Goal: Task Accomplishment & Management: Use online tool/utility

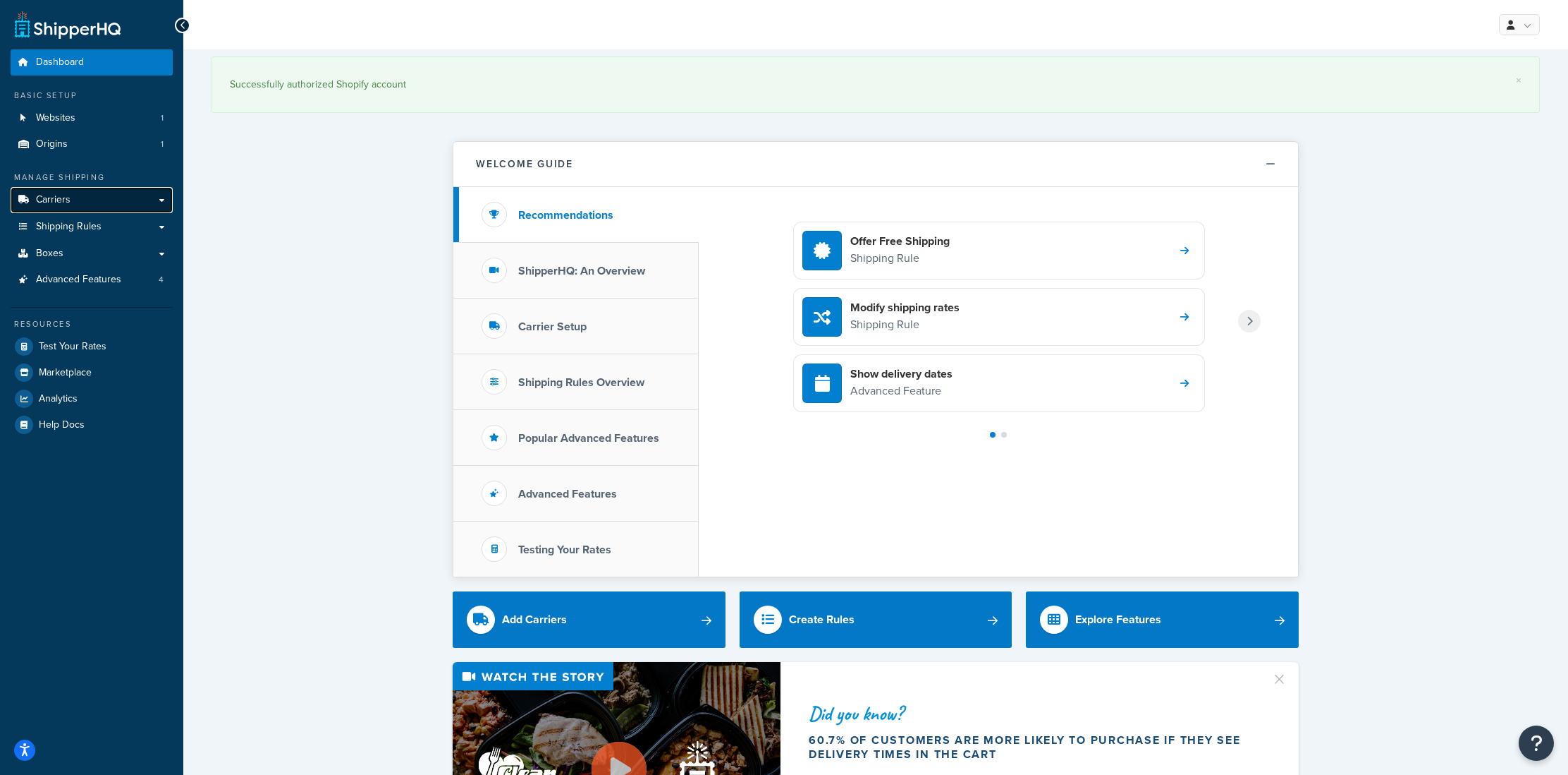
click at [74, 203] on link "Carriers" at bounding box center [91, 200] width 162 height 26
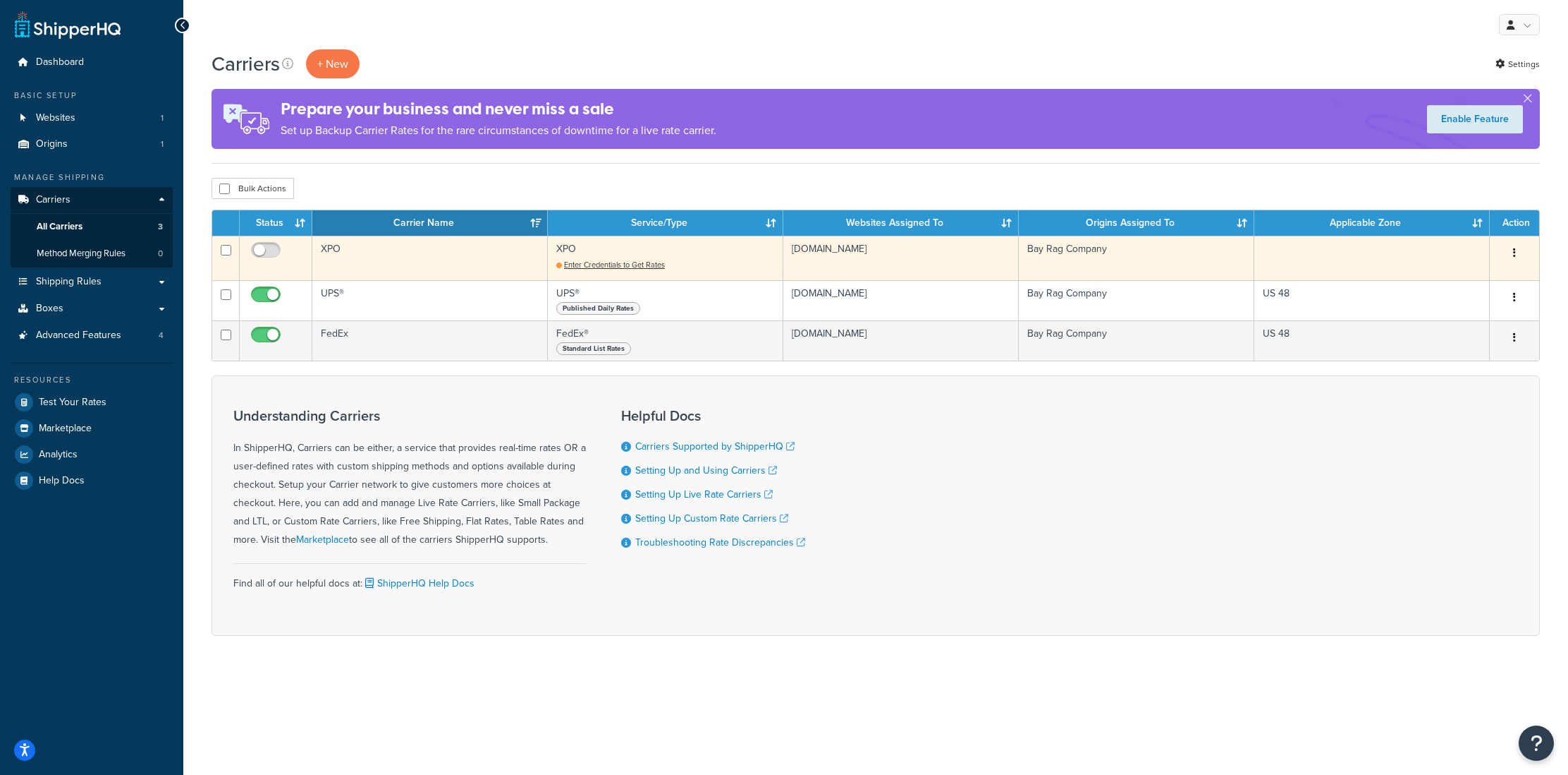
click at [486, 262] on td "XPO" at bounding box center [430, 258] width 235 height 45
click at [618, 275] on td "XPO Enter Credentials to Get Rates" at bounding box center [665, 258] width 235 height 45
click at [626, 270] on span "Enter Credentials to Get Rates" at bounding box center [615, 264] width 100 height 11
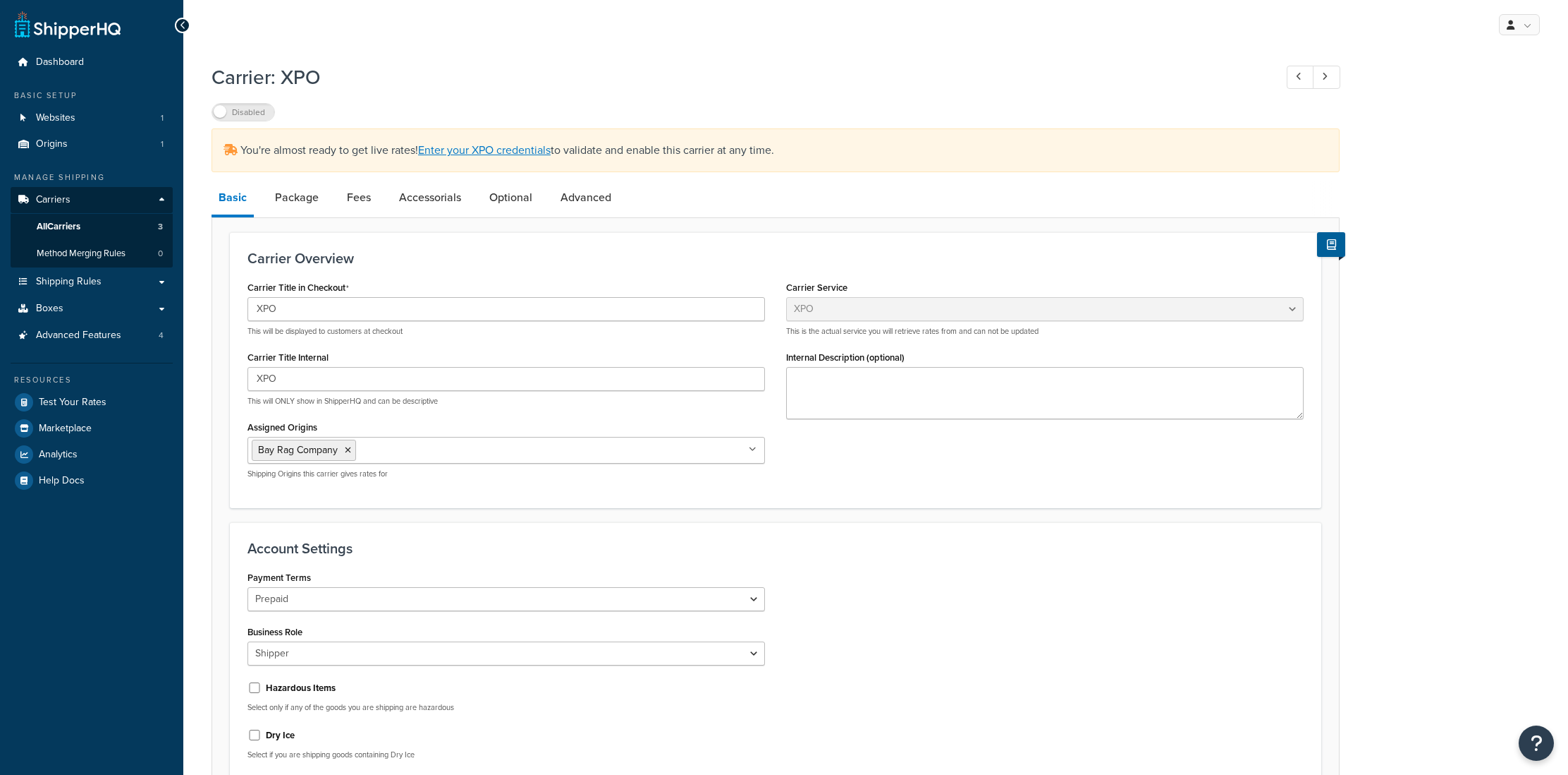
select select "xpoFreight"
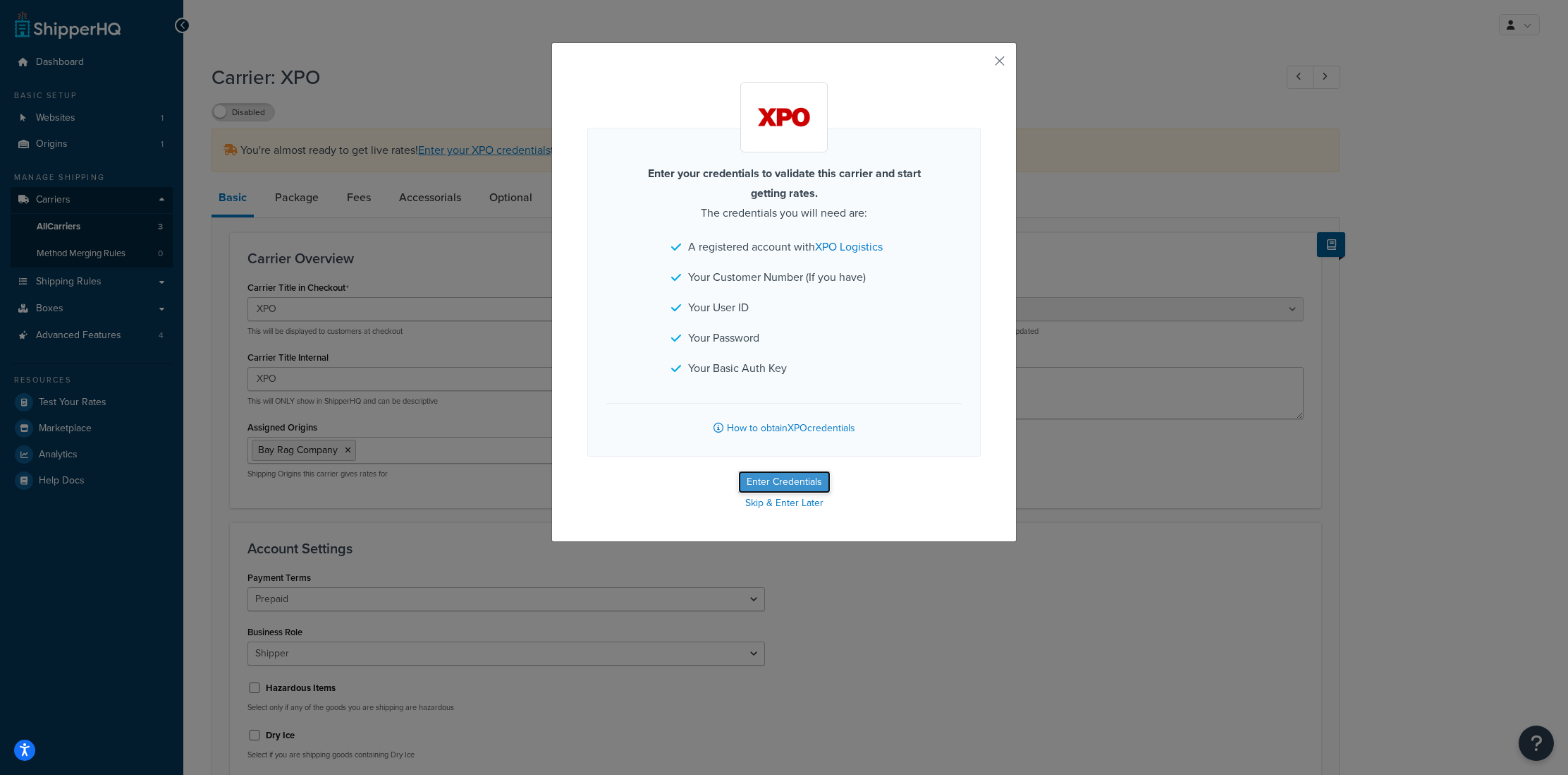
click at [769, 486] on button "Enter Credentials" at bounding box center [784, 482] width 92 height 22
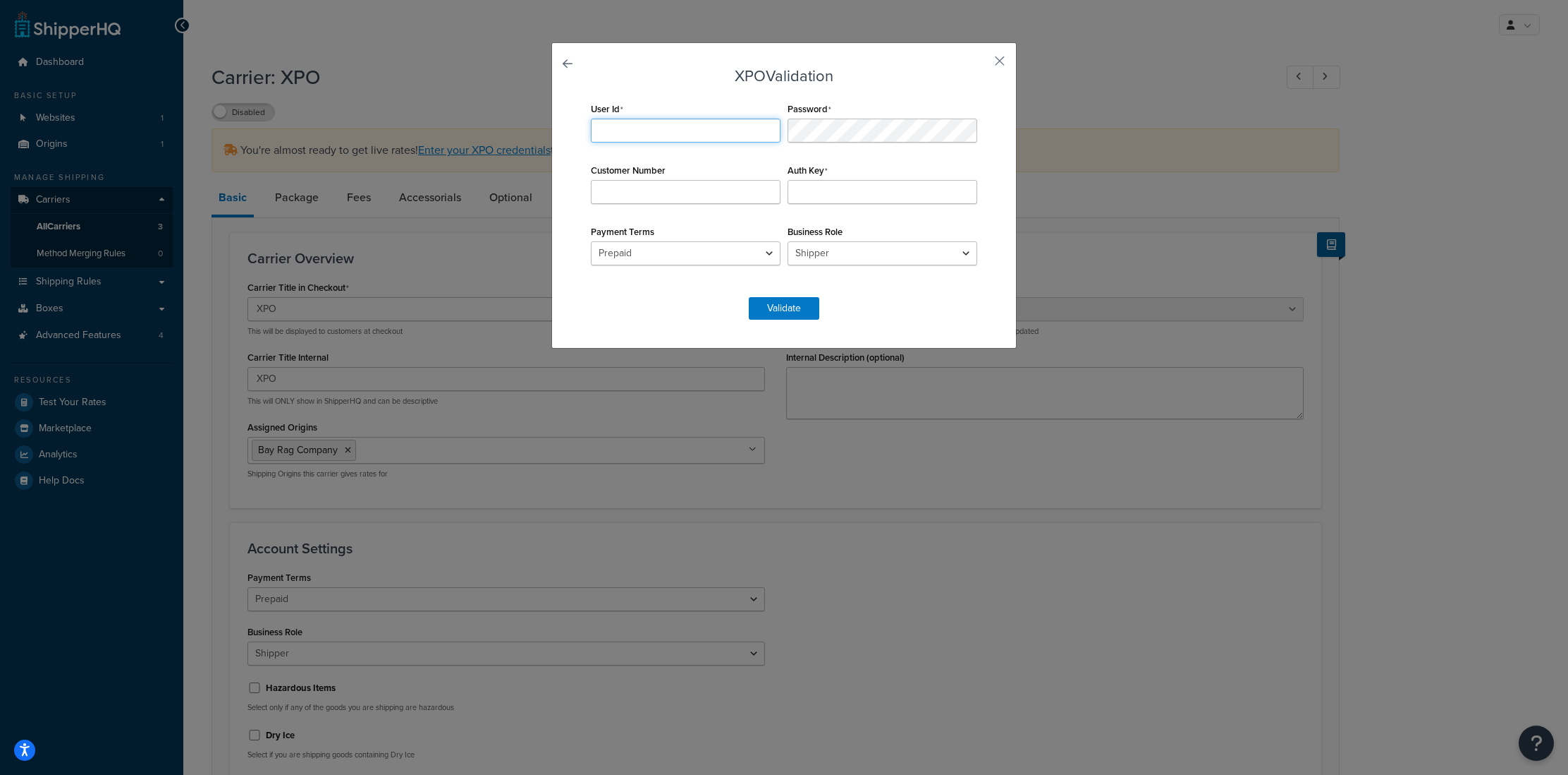
click at [613, 123] on input "User Id" at bounding box center [685, 130] width 190 height 24
type input "doug@bayrag.com"
click at [658, 197] on input "Customer Number" at bounding box center [685, 192] width 190 height 24
paste input "260310898"
type input "260310898"
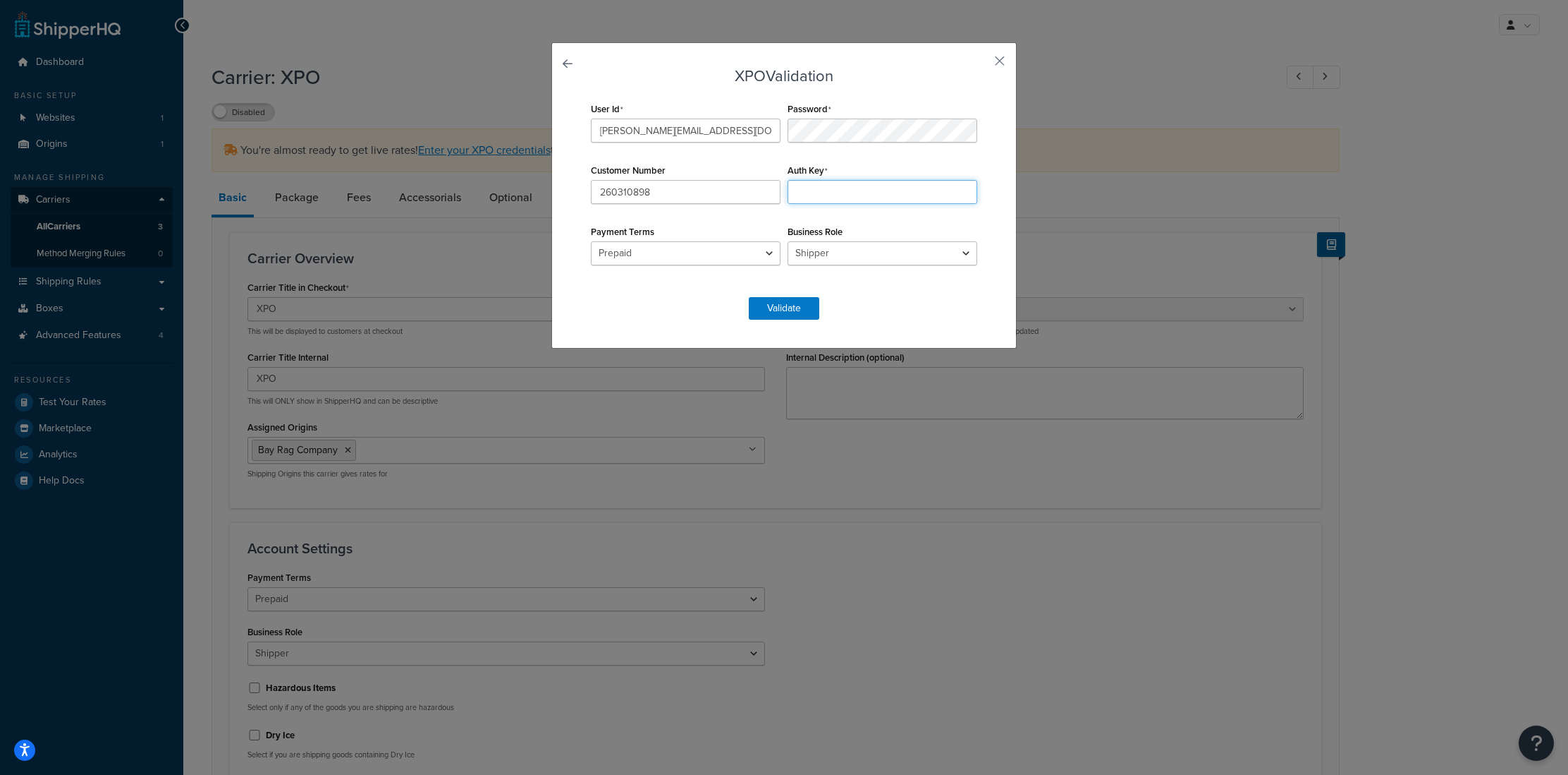
click at [816, 197] on input "Auth Key" at bounding box center [883, 192] width 190 height 24
paste input "ajdlanU2cDMzQndXYjhyVFVWVlZ5QlhSejY0MGQ0c1pzN0NqQVhQbEh3aUpoV0JWOjdLQUVnU1Bqcm1…"
drag, startPoint x: 859, startPoint y: 194, endPoint x: 860, endPoint y: 206, distance: 12.0
click at [859, 201] on input "ajdlanU2cDMzQndXYjhyVFVWVlZ5QlhSejY0MGQ0c1pzN0NqQVhQbEh3aUpoV0JWOjdLQUVnU1Bqcm1…" at bounding box center [883, 192] width 190 height 24
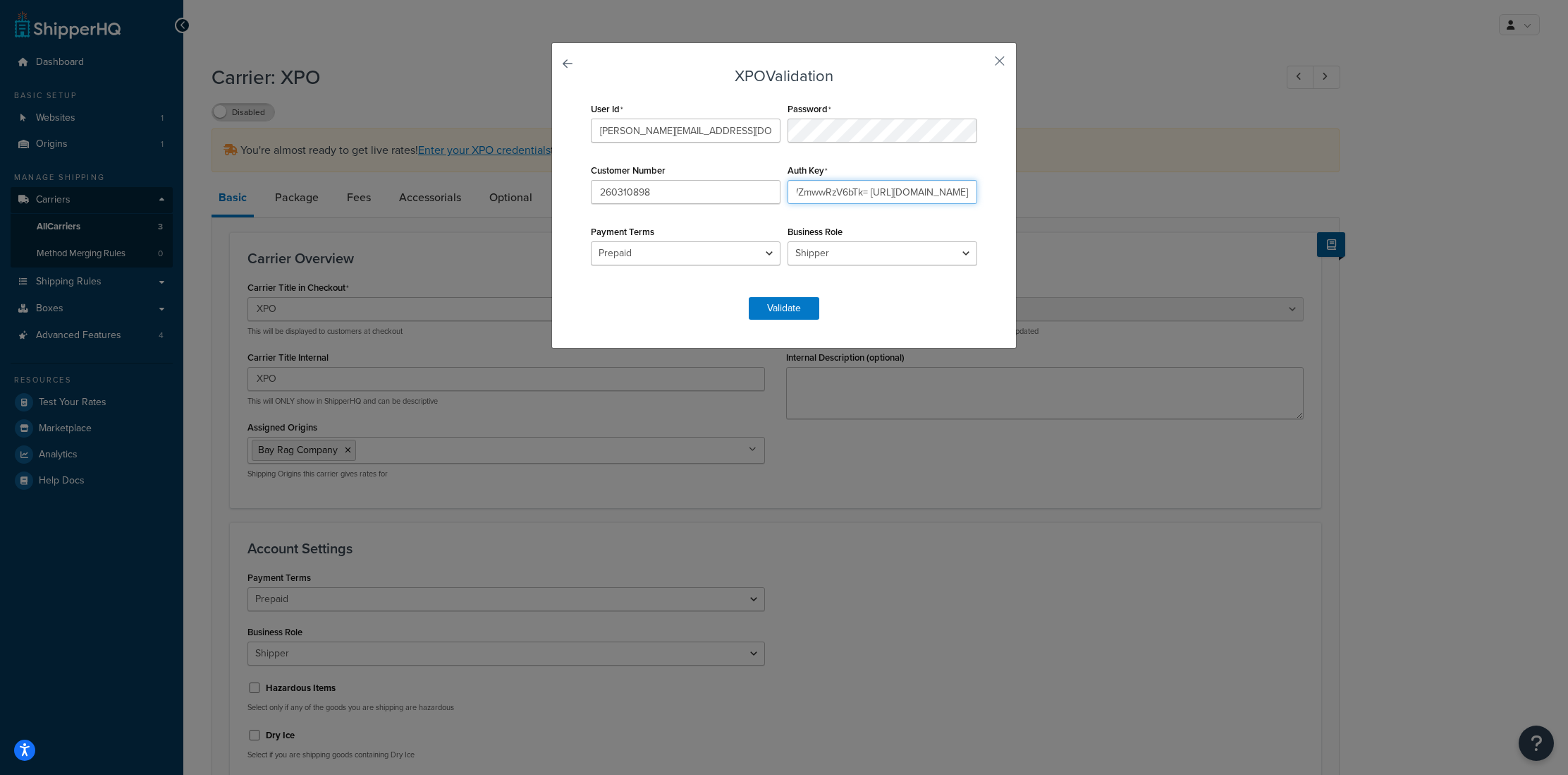
click at [859, 197] on input "ajdlanU2cDMzQndXYjhyVFVWVlZ5QlhSejY0MGQ0c1pzN0NqQVhQbEh3aUpoV0JWOjdLQUVnU1Bqcm1…" at bounding box center [883, 192] width 190 height 24
type input "ajdlanU2cDMzQndXYjhyVFVWVlZ5QlhSejY0MGQ0c1pzN0NqQVhQbEh3aUpoV0JWOjdLQUVnU1Bqcm1…"
click at [865, 215] on div "User Id doug@bayrag.com Password Customer Number 260310898 Auth Key ajdlanU2cDM…" at bounding box center [784, 191] width 393 height 184
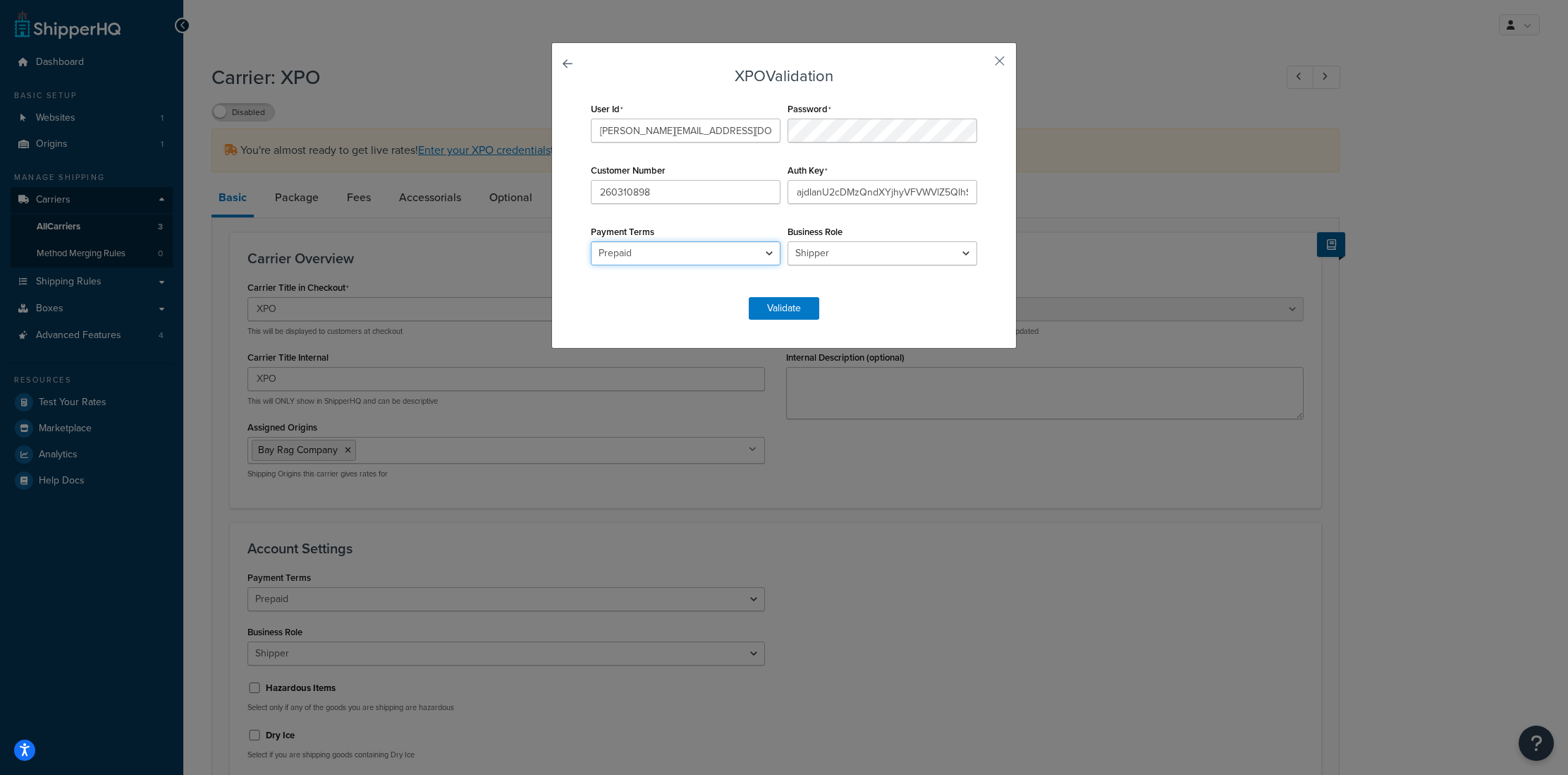
click at [649, 249] on select "Prepaid Collect" at bounding box center [685, 253] width 190 height 24
click at [591, 241] on select "Prepaid Collect" at bounding box center [685, 253] width 190 height 24
click at [795, 254] on select "Shipper Consignee Third Party" at bounding box center [883, 253] width 190 height 24
click at [788, 241] on select "Shipper Consignee Third Party" at bounding box center [883, 253] width 190 height 24
click at [783, 311] on button "Validate" at bounding box center [784, 308] width 71 height 22
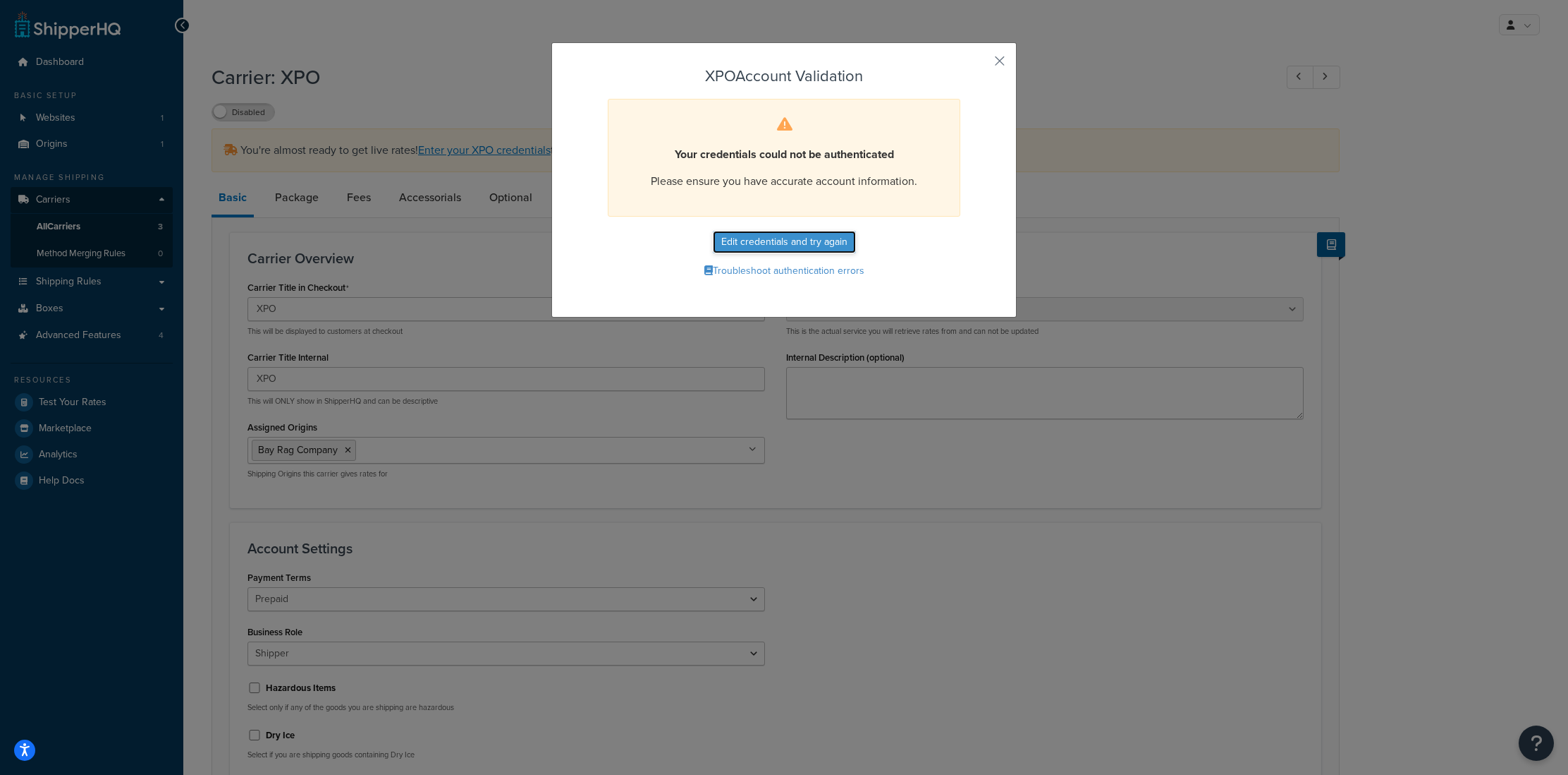
click at [757, 242] on button "Edit credentials and try again" at bounding box center [785, 242] width 143 height 22
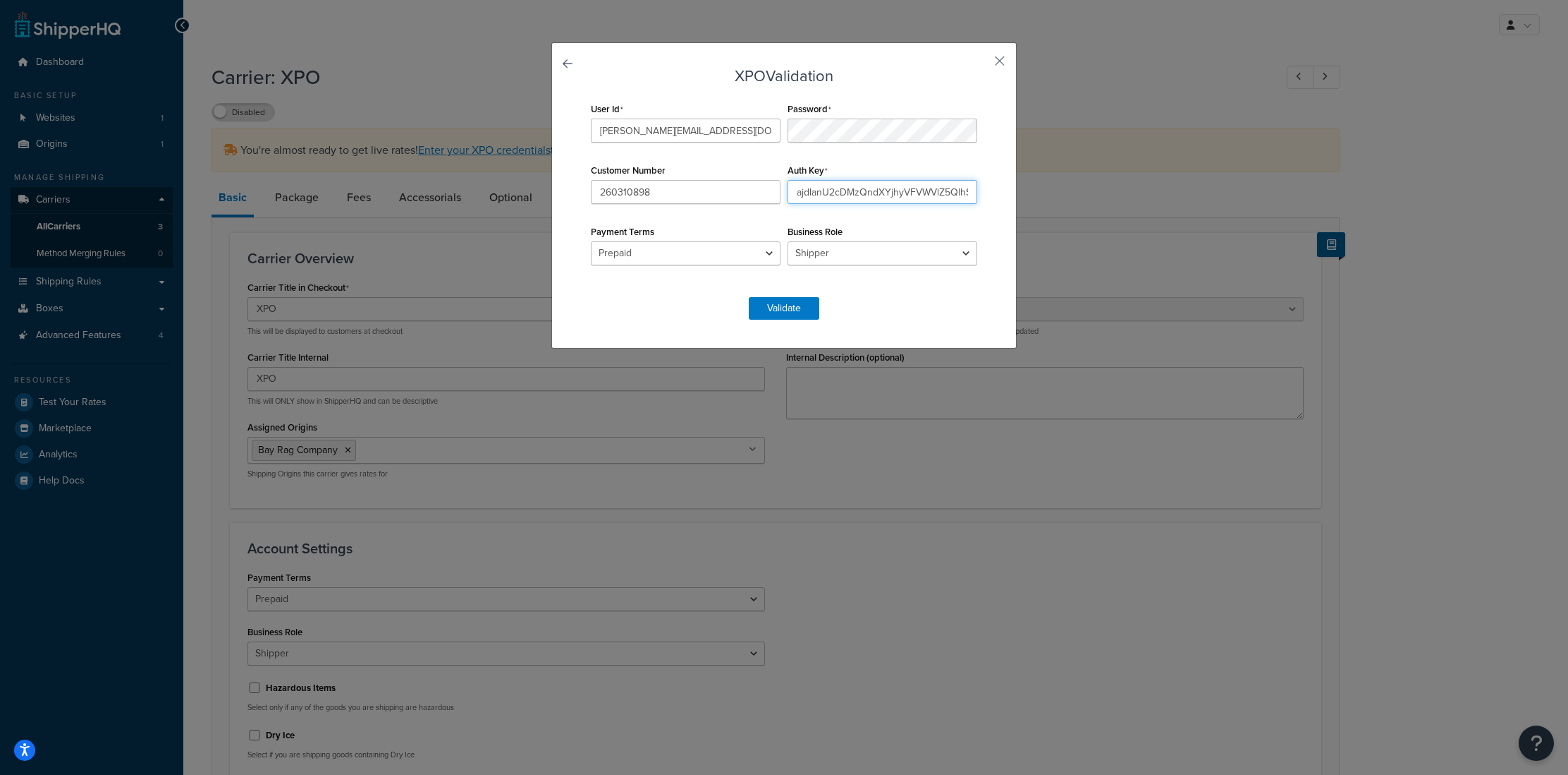
click at [815, 185] on input "ajdlanU2cDMzQndXYjhyVFVWVlZ5QlhSejY0MGQ0c1pzN0NqQVhQbEh3aUpoV0JWOjdLQUVnU1Bqcm1…" at bounding box center [883, 192] width 190 height 24
paste input "ajdlanU2cDMzQndXYjhyVFVWVlZ5QlhSejY0MGQ0c1pzN0NqQVhQbEh3aUpoV0JWOjdLQUVnU1Bqcm1…"
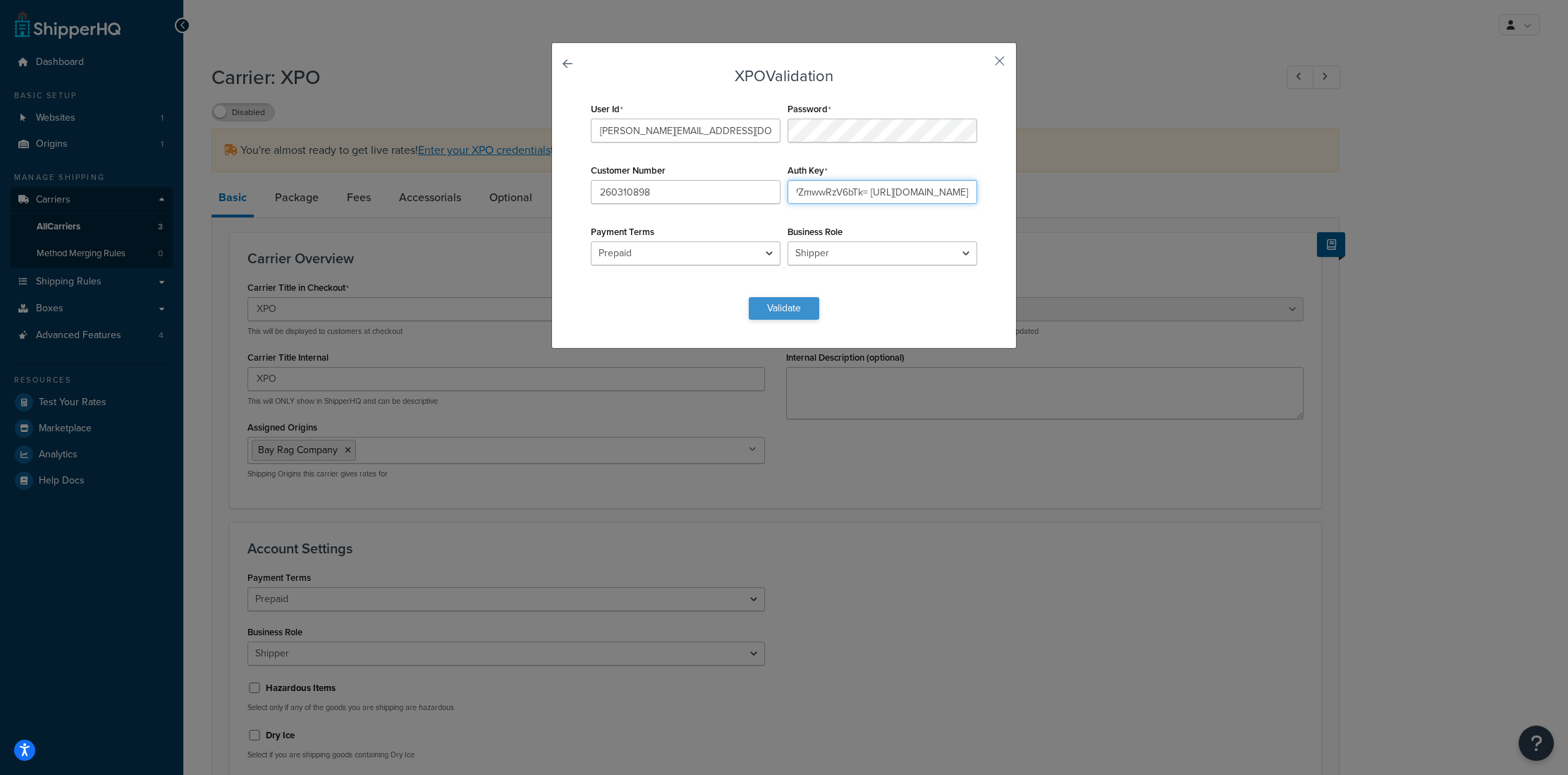
type input "ajdlanU2cDMzQndXYjhyVFVWVlZ5QlhSejY0MGQ0c1pzN0NqQVhQbEh3aUpoV0JWOjdLQUVnU1Bqcm1…"
click at [781, 314] on button "Validate" at bounding box center [784, 308] width 71 height 22
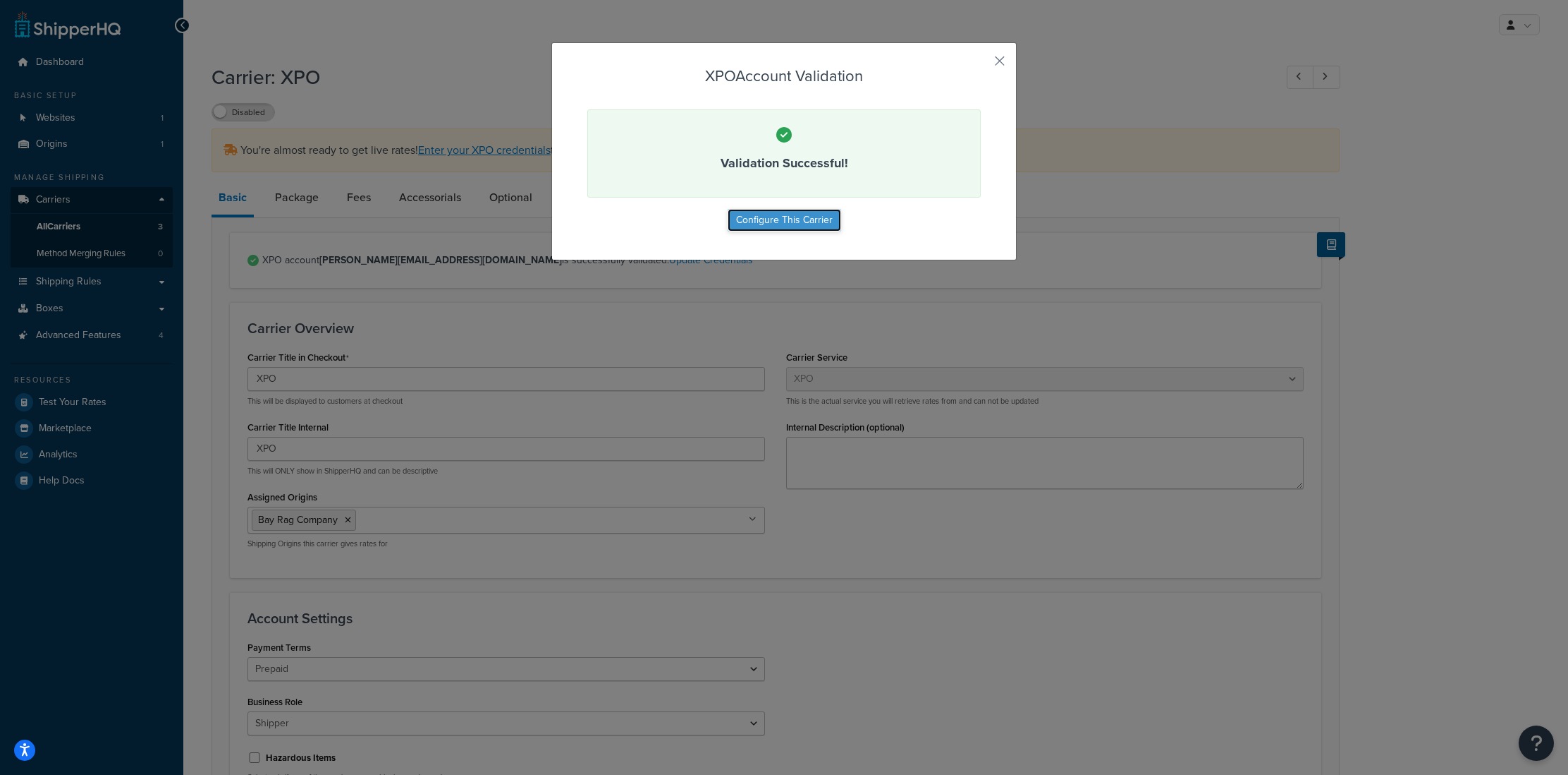
click at [803, 222] on button "Configure This Carrier" at bounding box center [785, 220] width 113 height 22
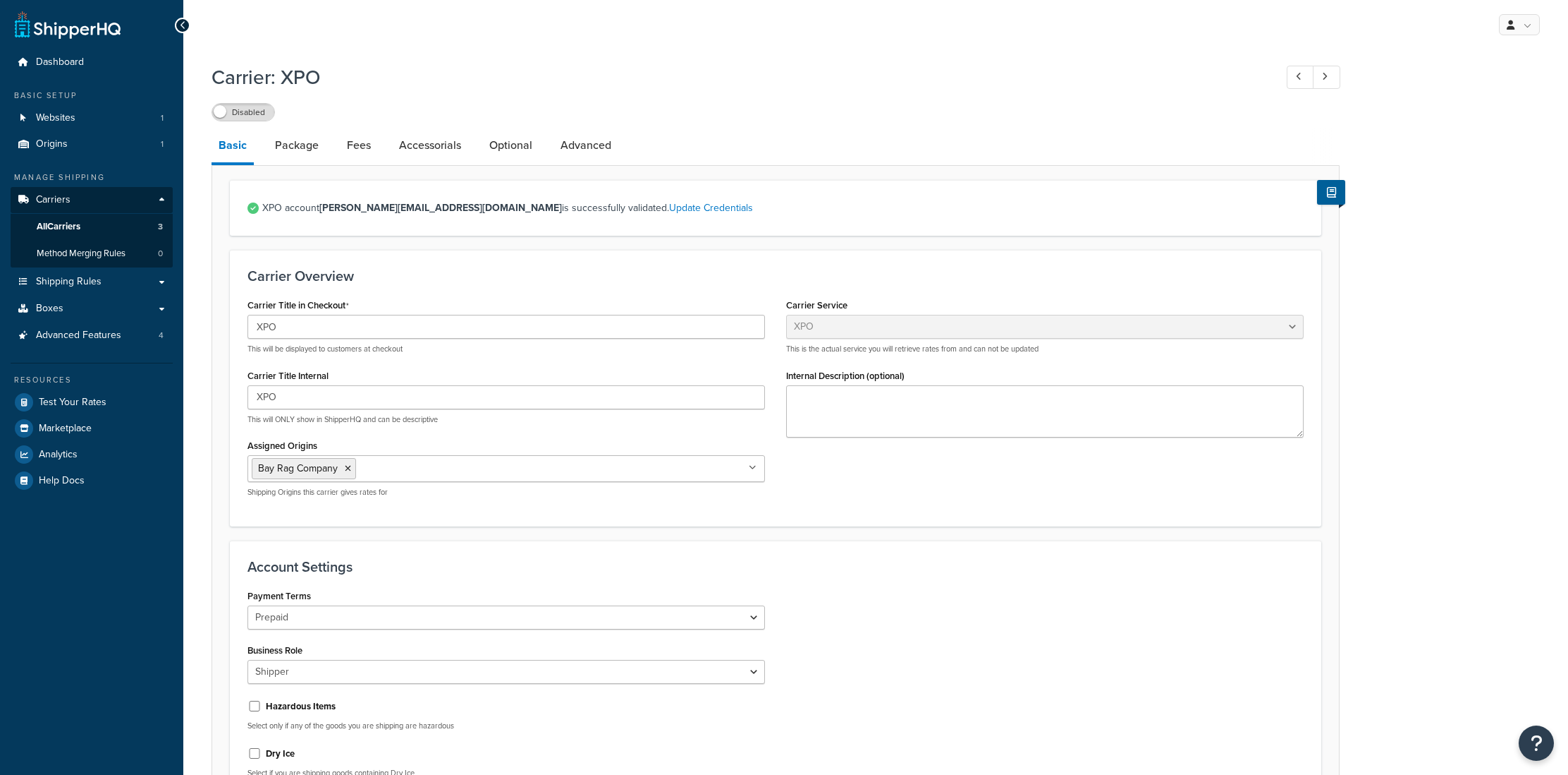
select select "xpoFreight"
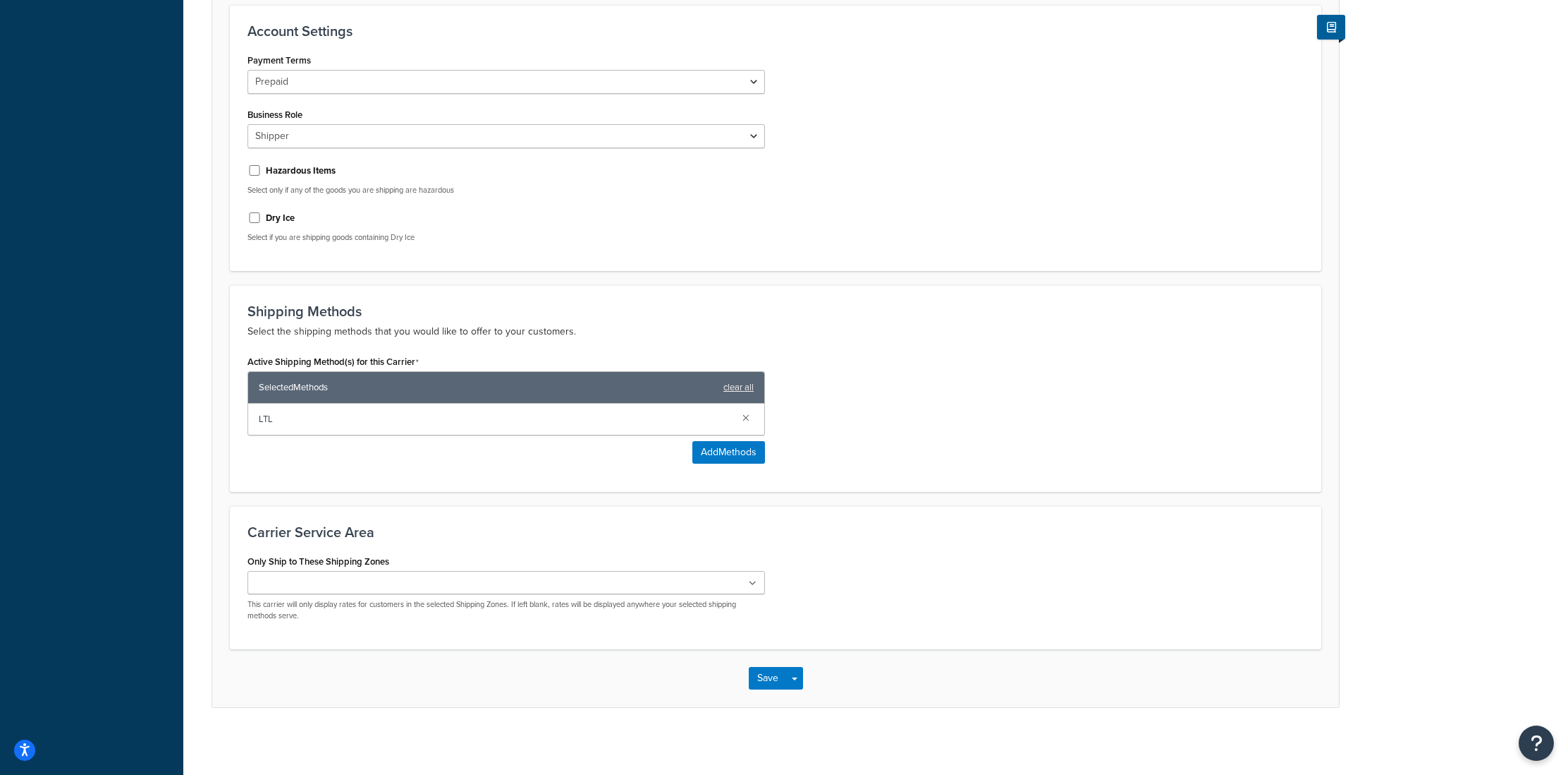
scroll to position [541, 0]
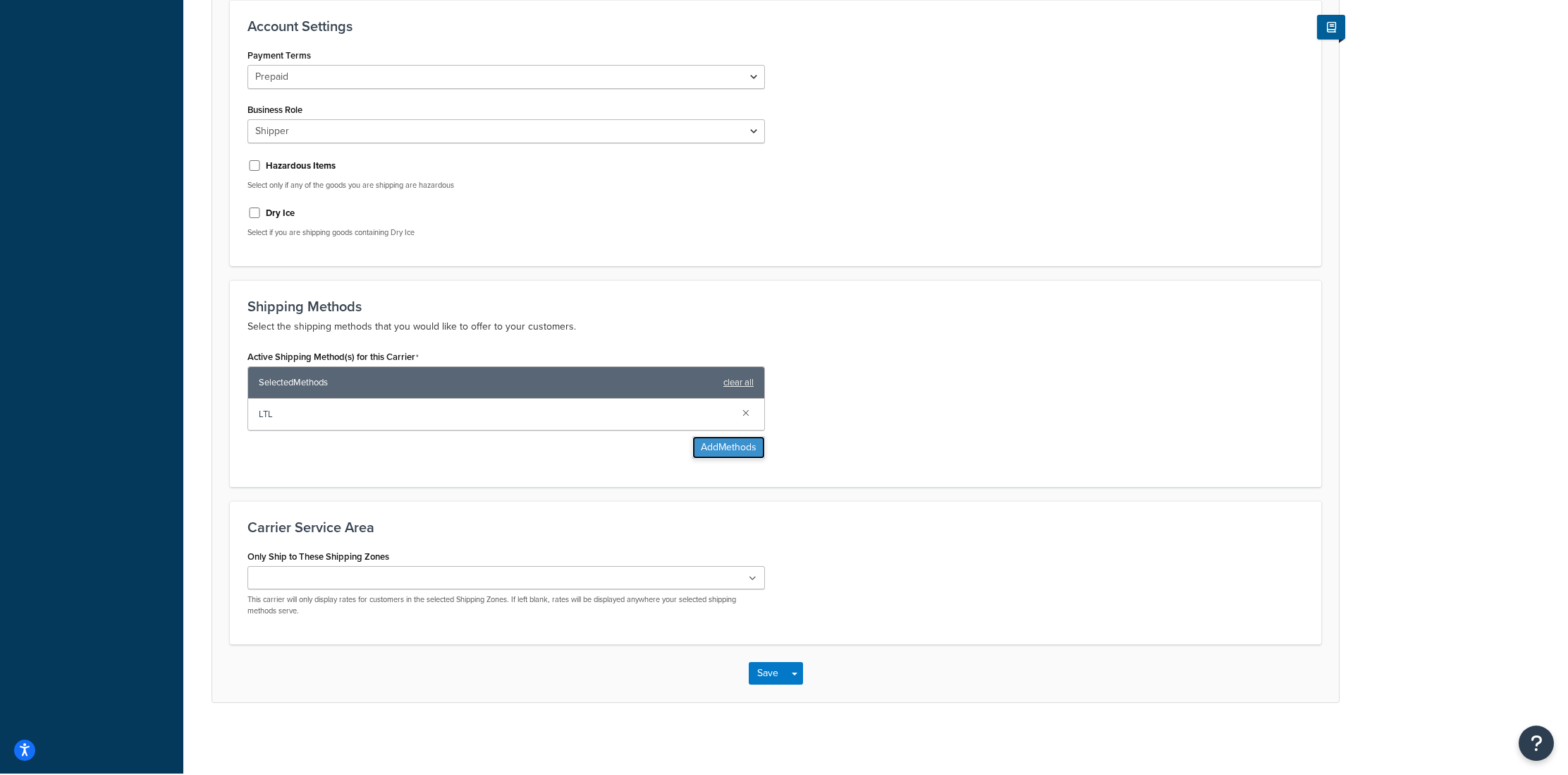
click at [704, 454] on button "Add Methods" at bounding box center [729, 448] width 73 height 22
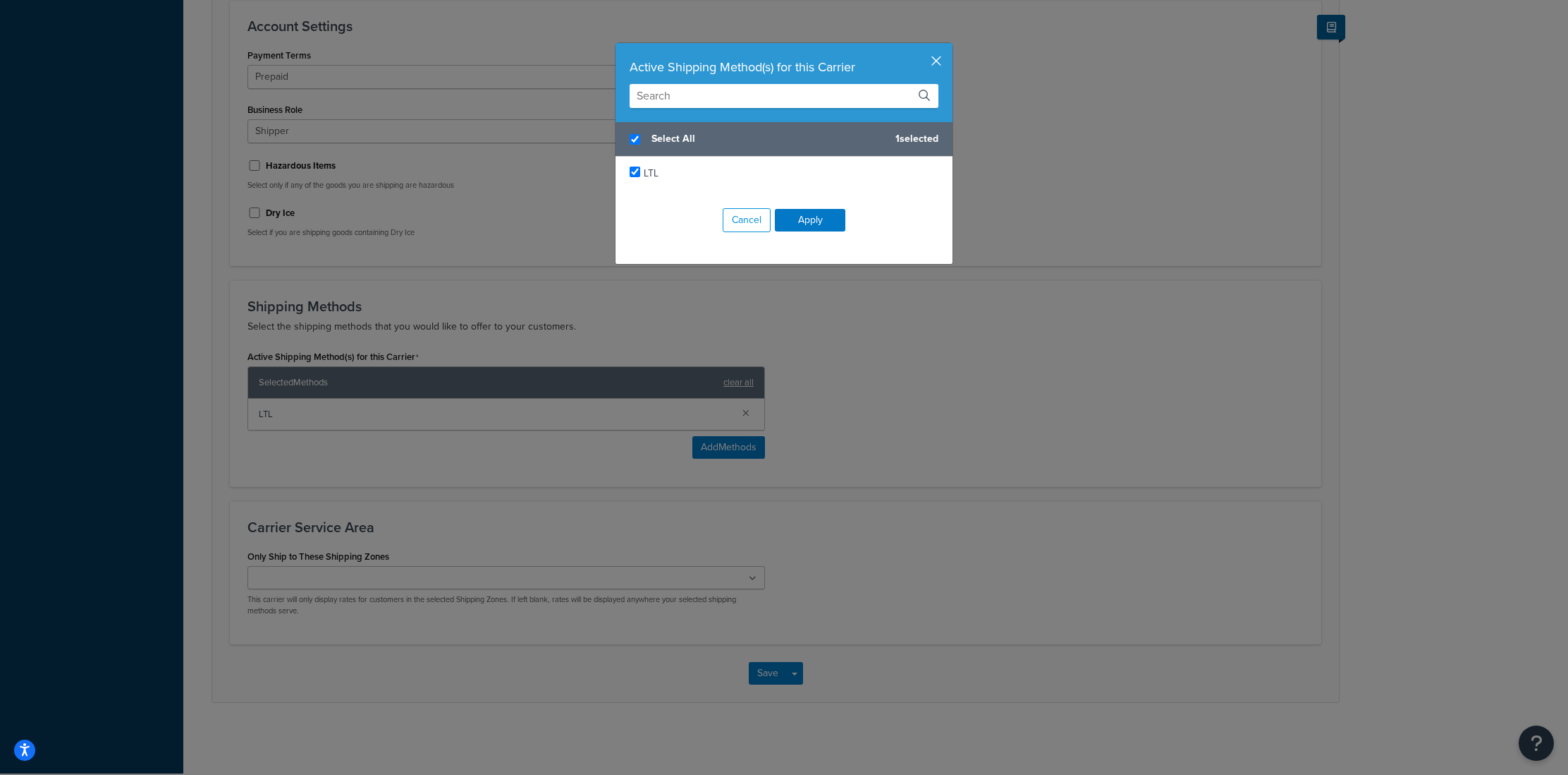
click at [950, 47] on button "button" at bounding box center [951, 45] width 4 height 4
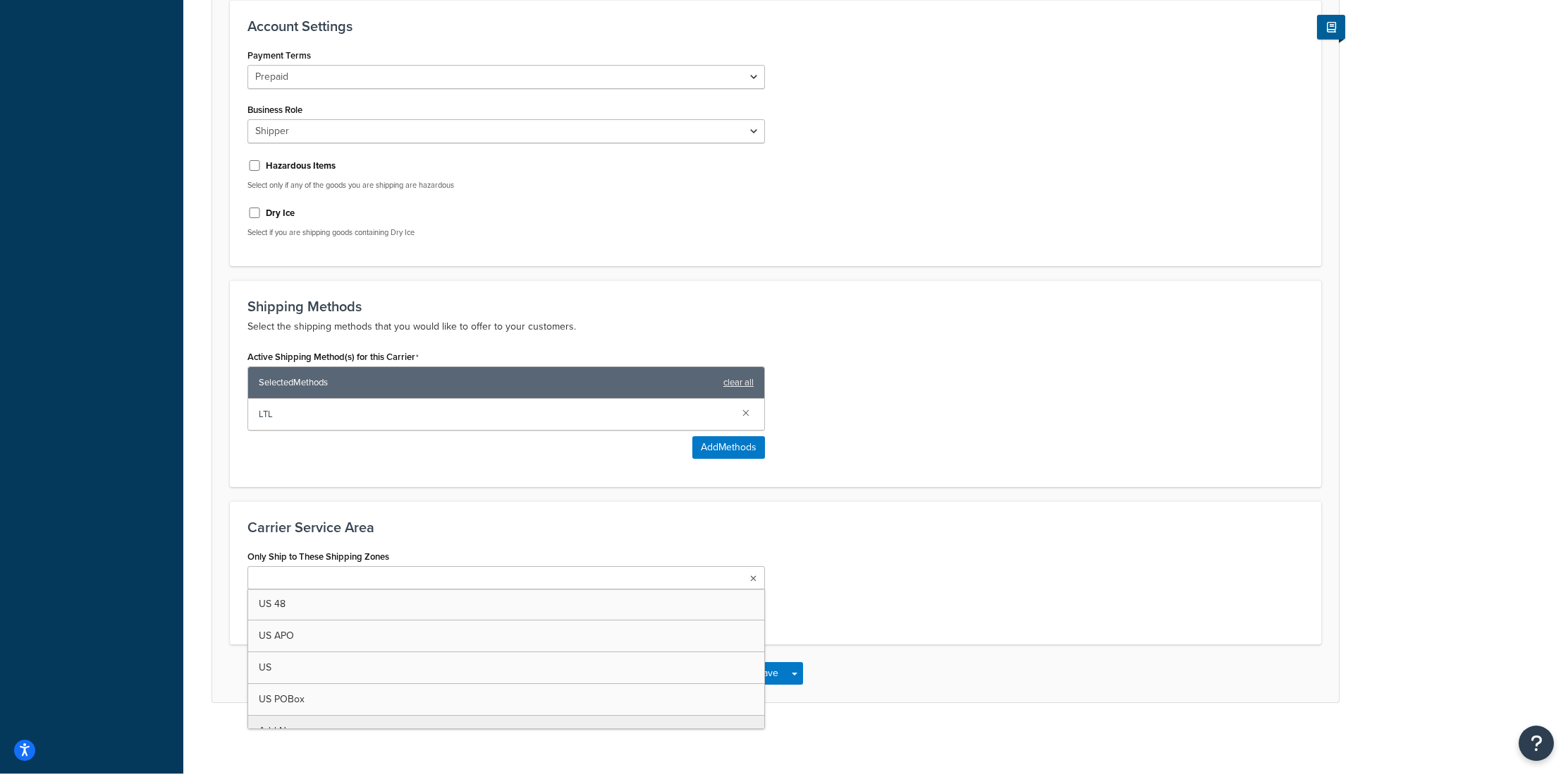
click at [322, 581] on input "Only Ship to These Shipping Zones" at bounding box center [314, 578] width 125 height 16
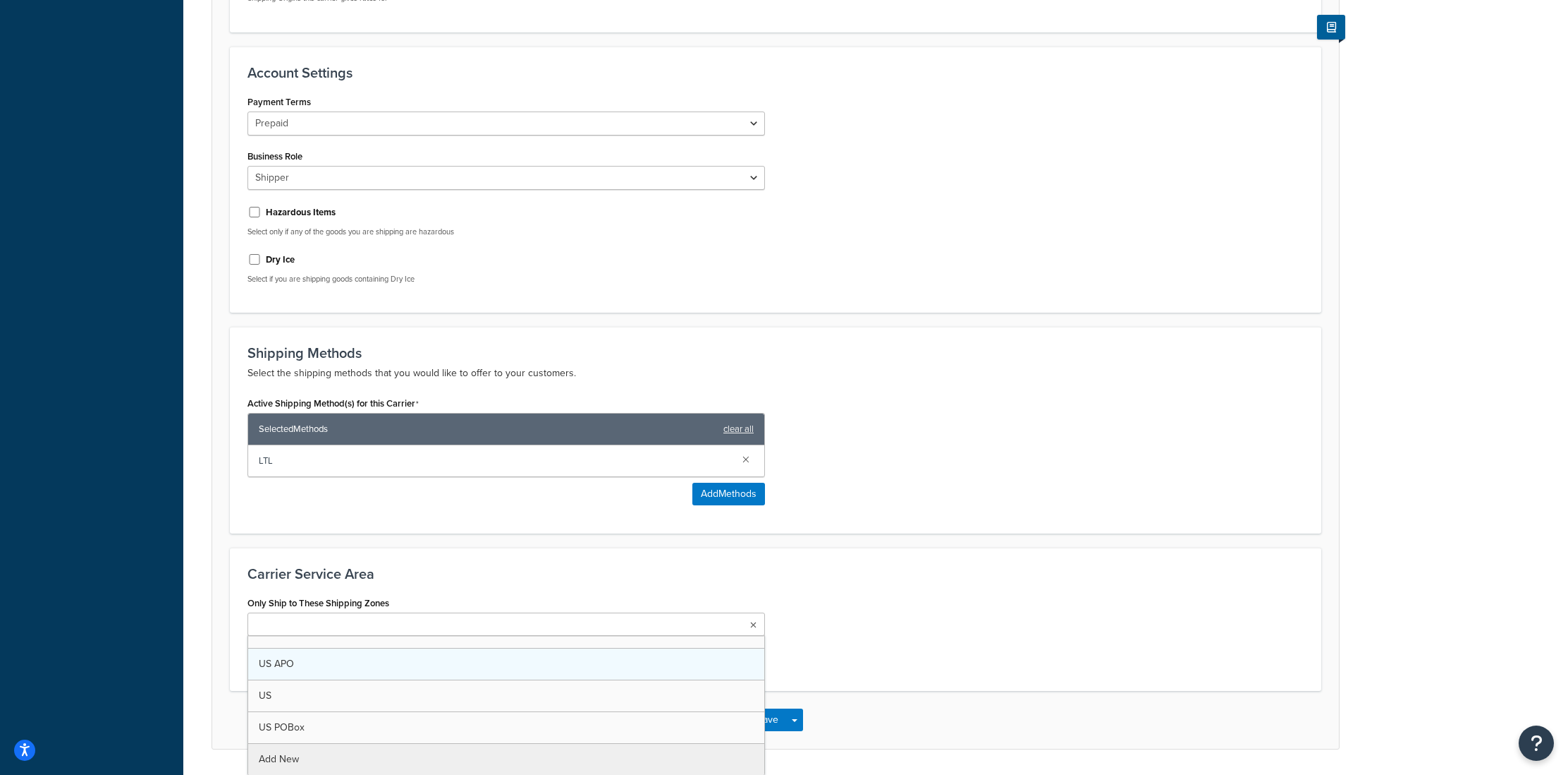
scroll to position [0, 0]
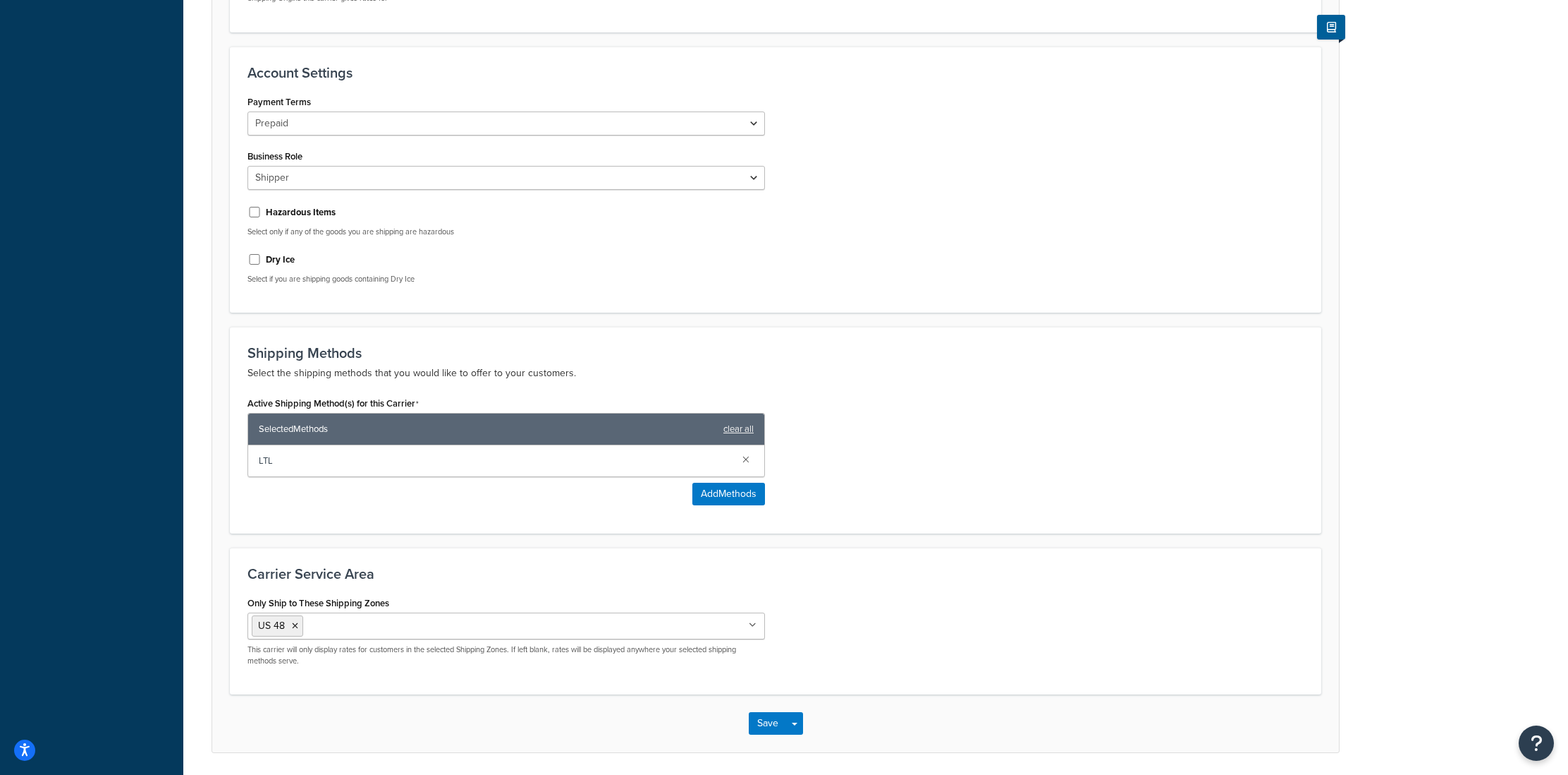
click at [818, 642] on div "Only Ship to These Shipping Zones US 48 US APO US US POBox Add New This carrier…" at bounding box center [776, 635] width 1078 height 84
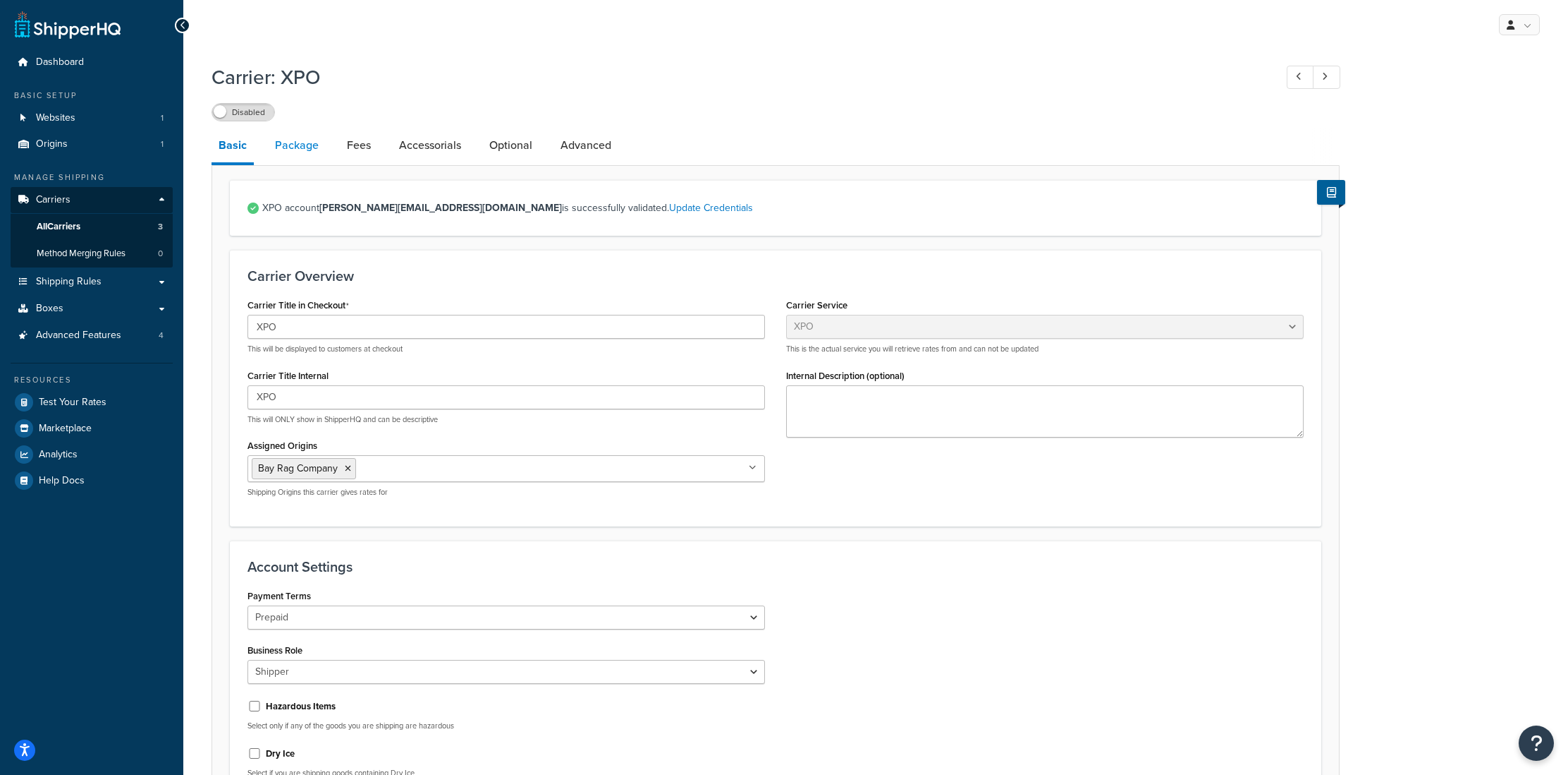
click at [300, 148] on link "Package" at bounding box center [297, 145] width 58 height 33
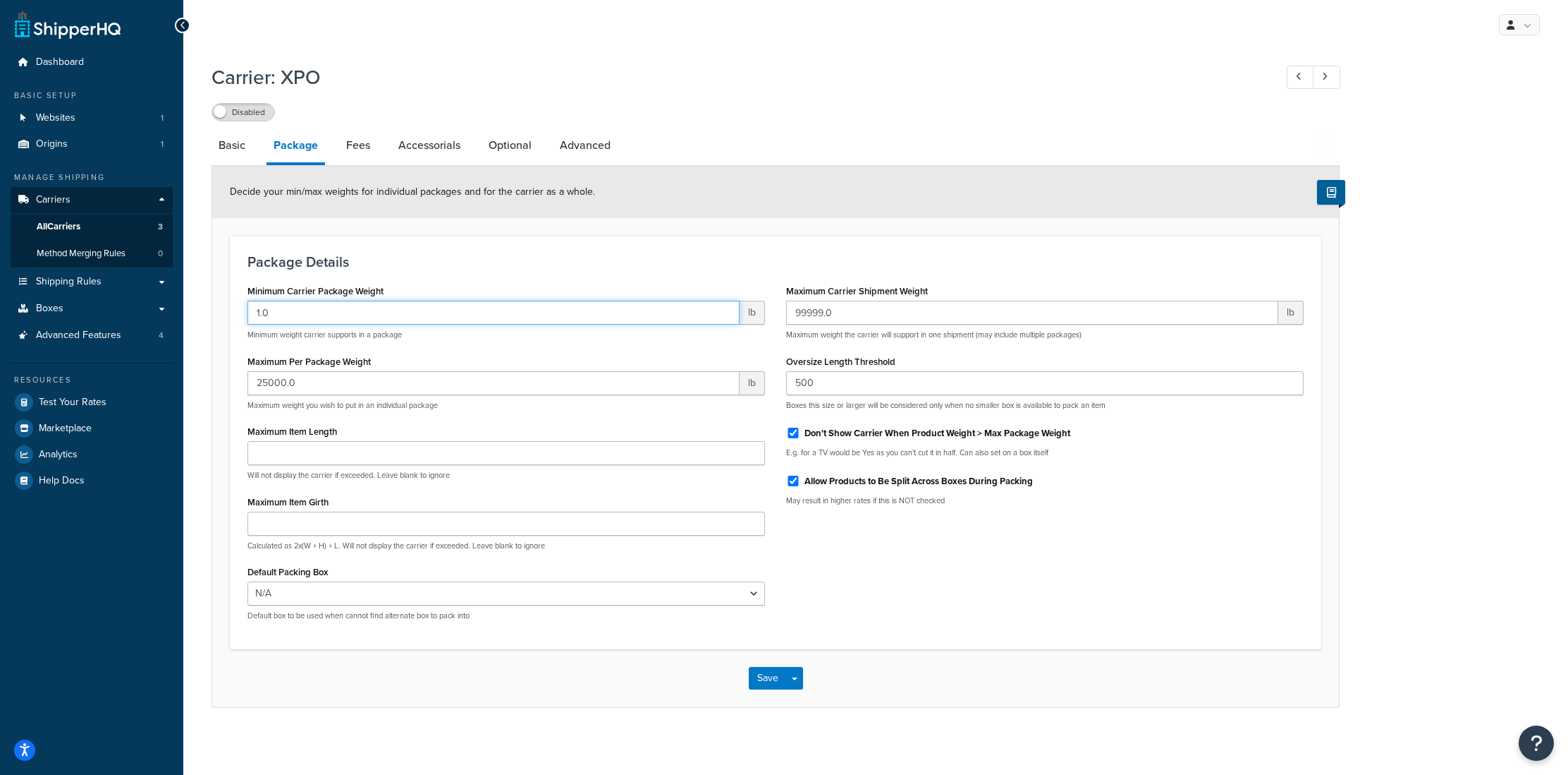
click at [376, 312] on input "1.0" at bounding box center [493, 313] width 492 height 24
drag, startPoint x: 294, startPoint y: 317, endPoint x: 229, endPoint y: 314, distance: 65.1
click at [229, 314] on form "Decide your min/max weights for individual packages and for the carrier as a wh…" at bounding box center [776, 436] width 1127 height 541
click at [491, 267] on h3 "Package Details" at bounding box center [776, 261] width 1056 height 16
click at [224, 314] on form "Decide your min/max weights for individual packages and for the carrier as a wh…" at bounding box center [776, 436] width 1127 height 541
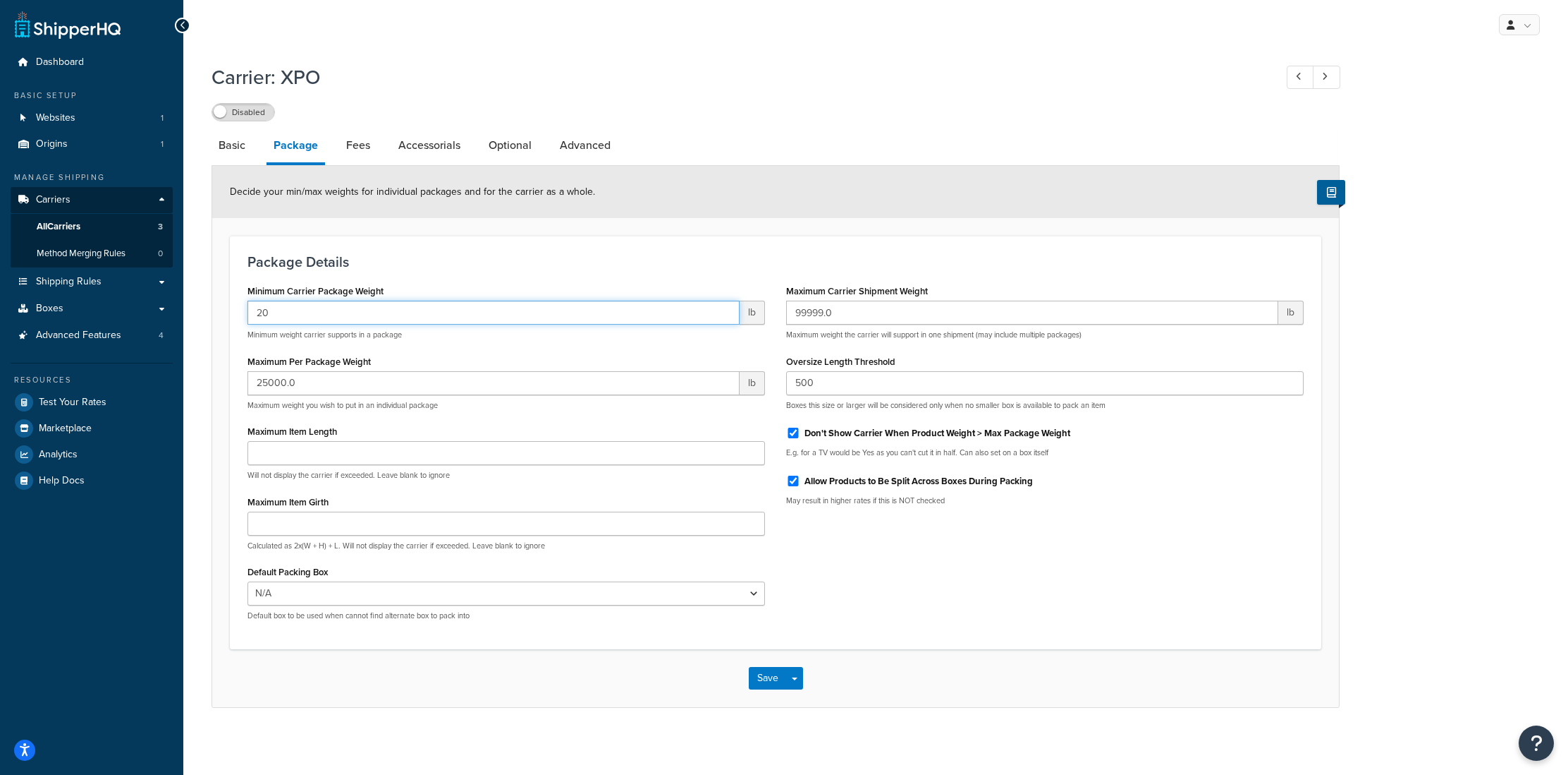
type input "20"
click at [453, 269] on h3 "Package Details" at bounding box center [776, 261] width 1056 height 16
click at [367, 596] on select "N/A" at bounding box center [506, 594] width 518 height 24
drag, startPoint x: 363, startPoint y: 142, endPoint x: 384, endPoint y: 146, distance: 21.4
click at [363, 142] on link "Fees" at bounding box center [358, 145] width 38 height 33
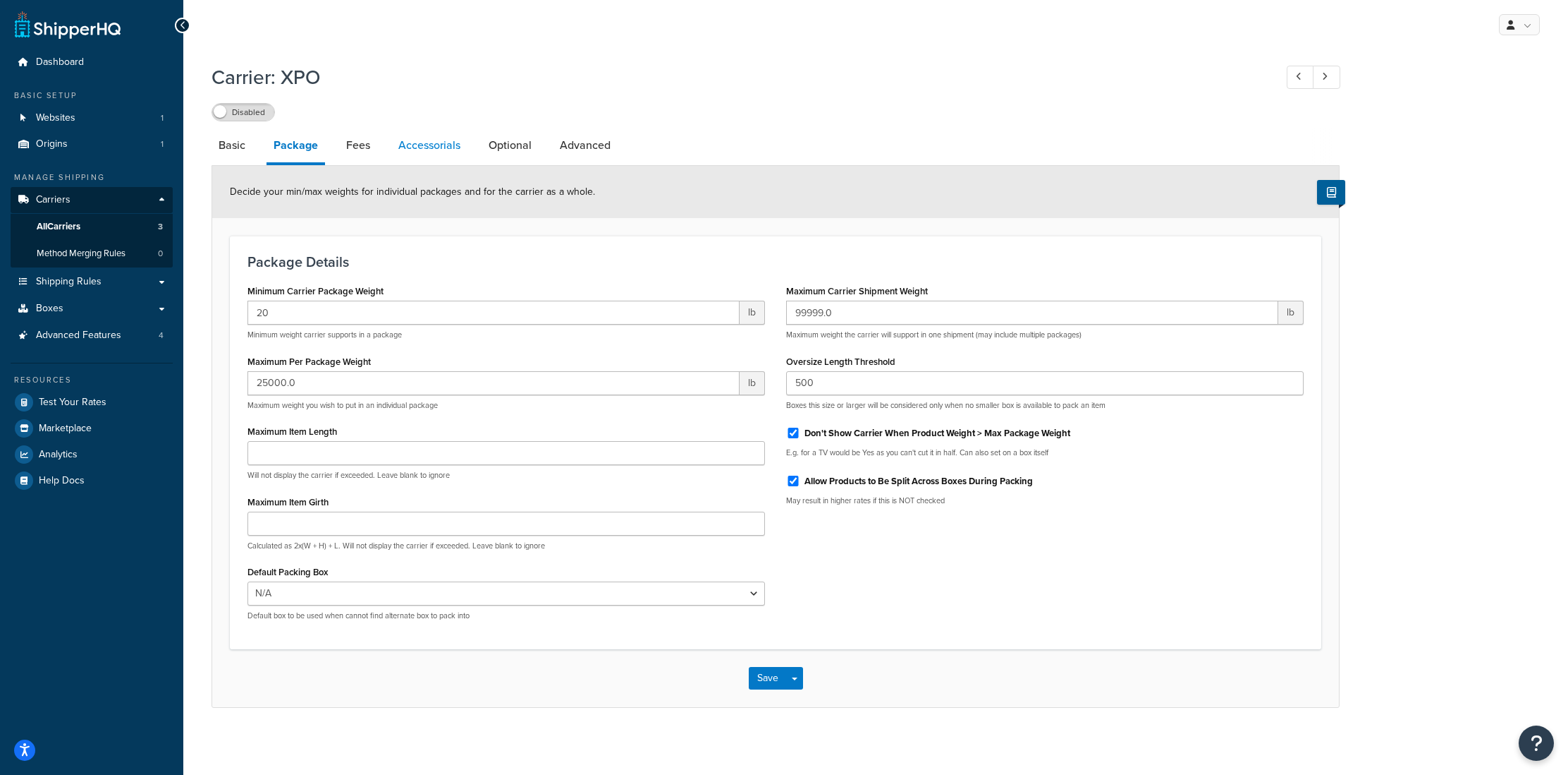
select select "AFTER"
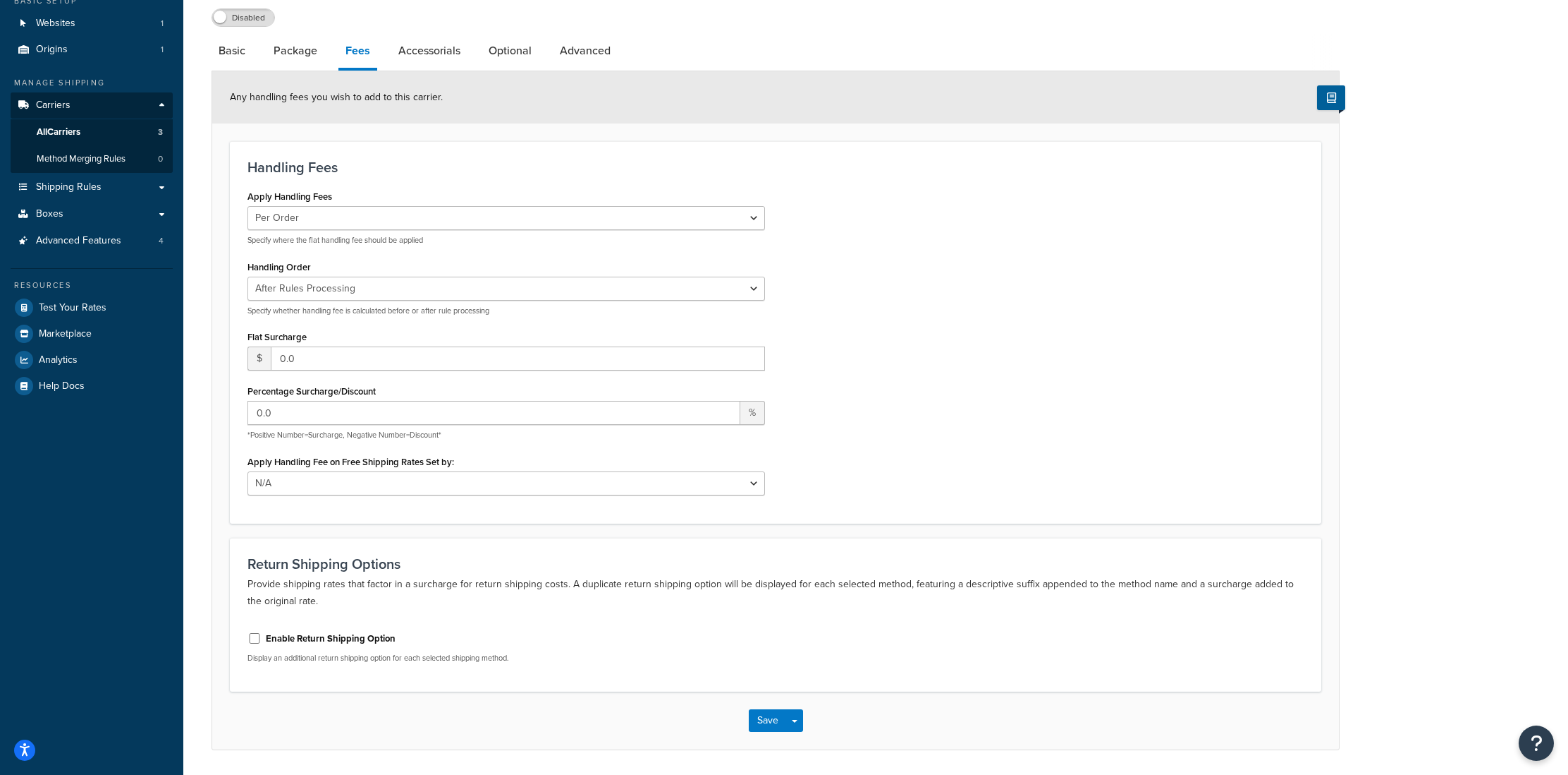
scroll to position [92, 0]
click at [431, 61] on link "Accessorials" at bounding box center [430, 53] width 76 height 33
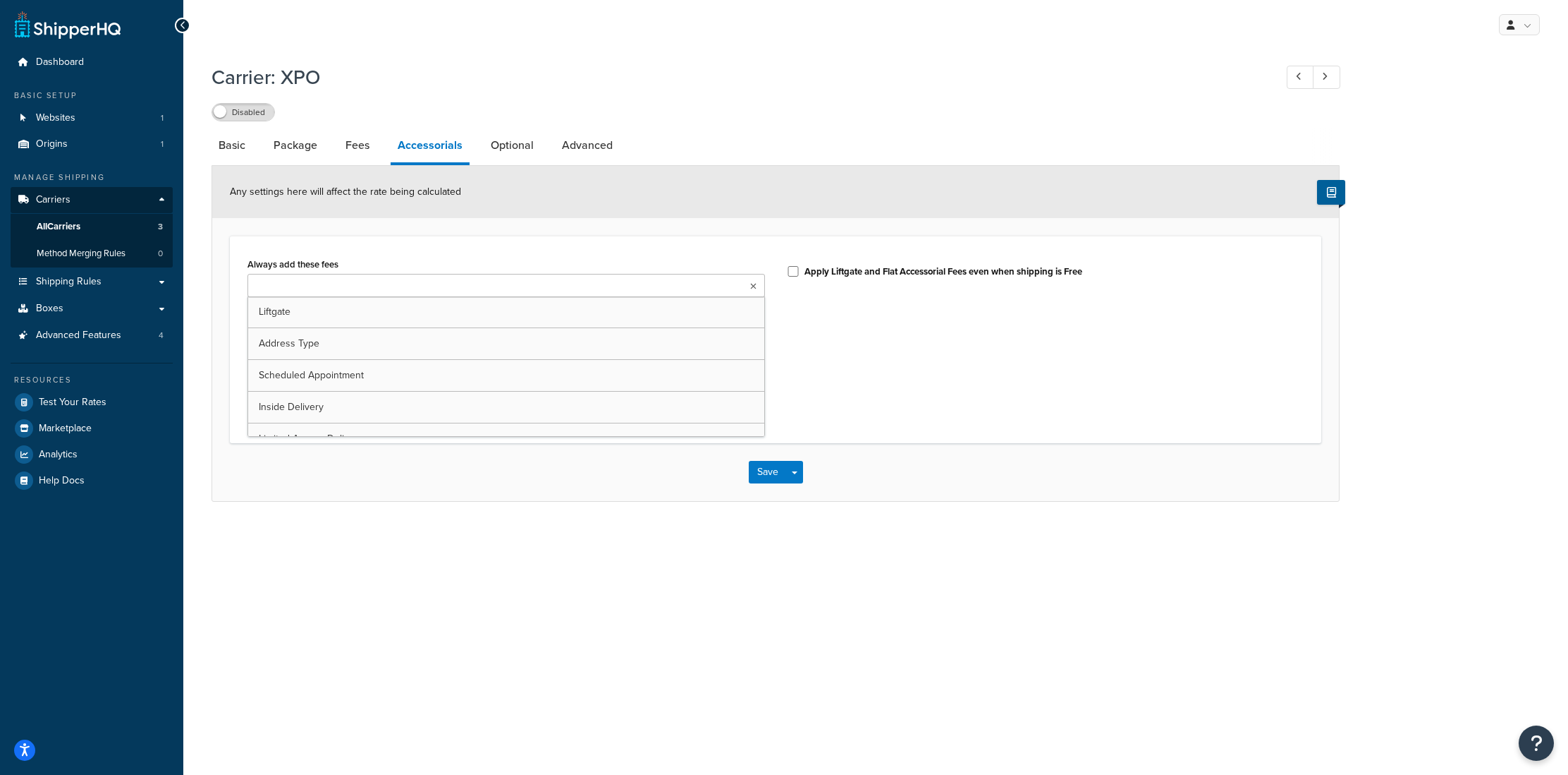
click at [352, 286] on input "Always add these fees" at bounding box center [314, 287] width 125 height 16
click at [426, 249] on div "Always add these fees Liftgate Address Type Scheduled Appointment Inside Delive…" at bounding box center [776, 339] width 1092 height 207
click at [526, 148] on link "Optional" at bounding box center [512, 145] width 57 height 33
select select "55"
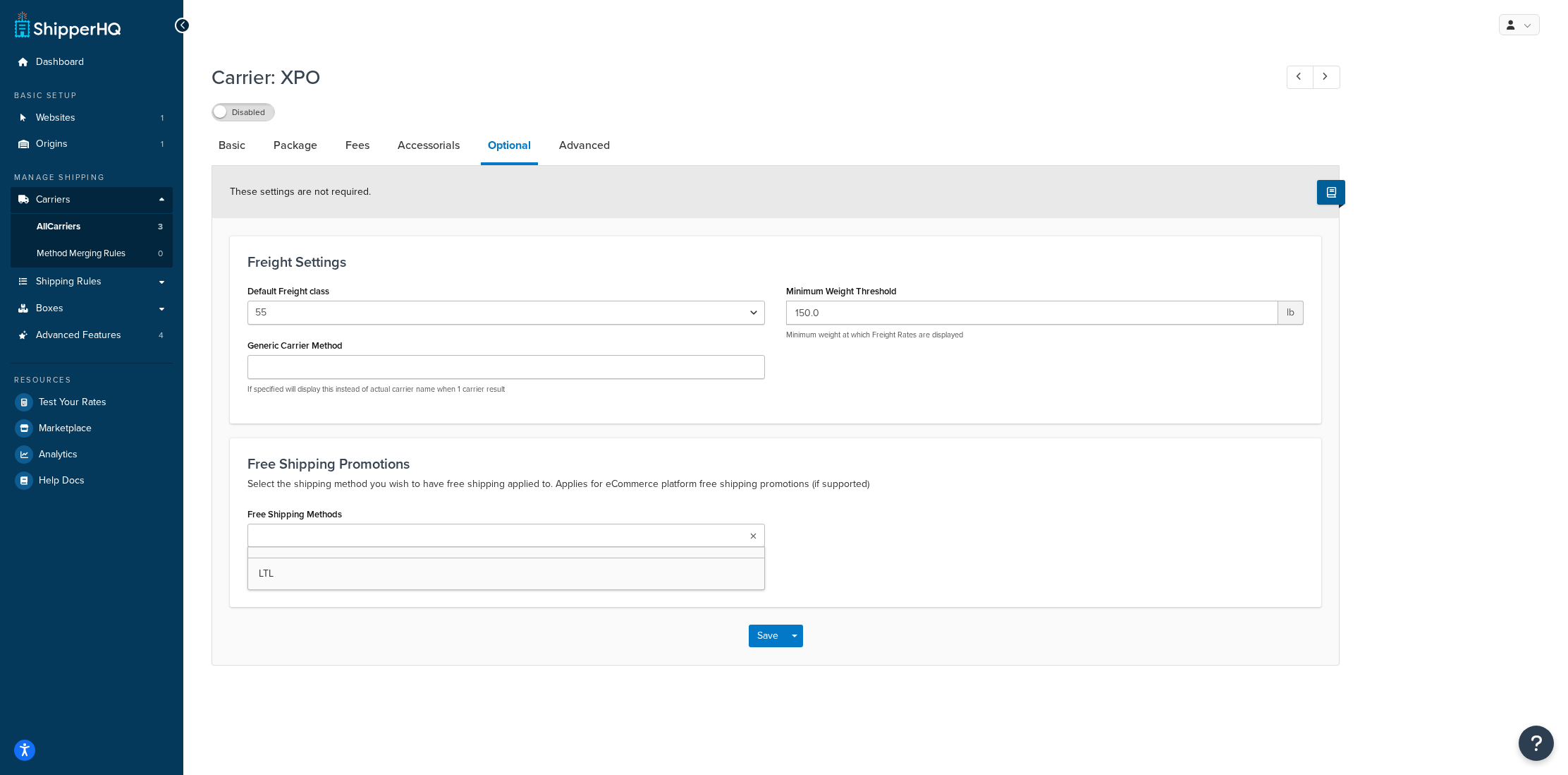
click at [373, 538] on ul at bounding box center [506, 535] width 518 height 23
click at [904, 529] on div "Free Shipping Methods LTL Apply Free Shipping to Zero Priced Products" at bounding box center [776, 546] width 1078 height 86
click at [605, 153] on link "Advanced" at bounding box center [585, 145] width 65 height 33
select select "false"
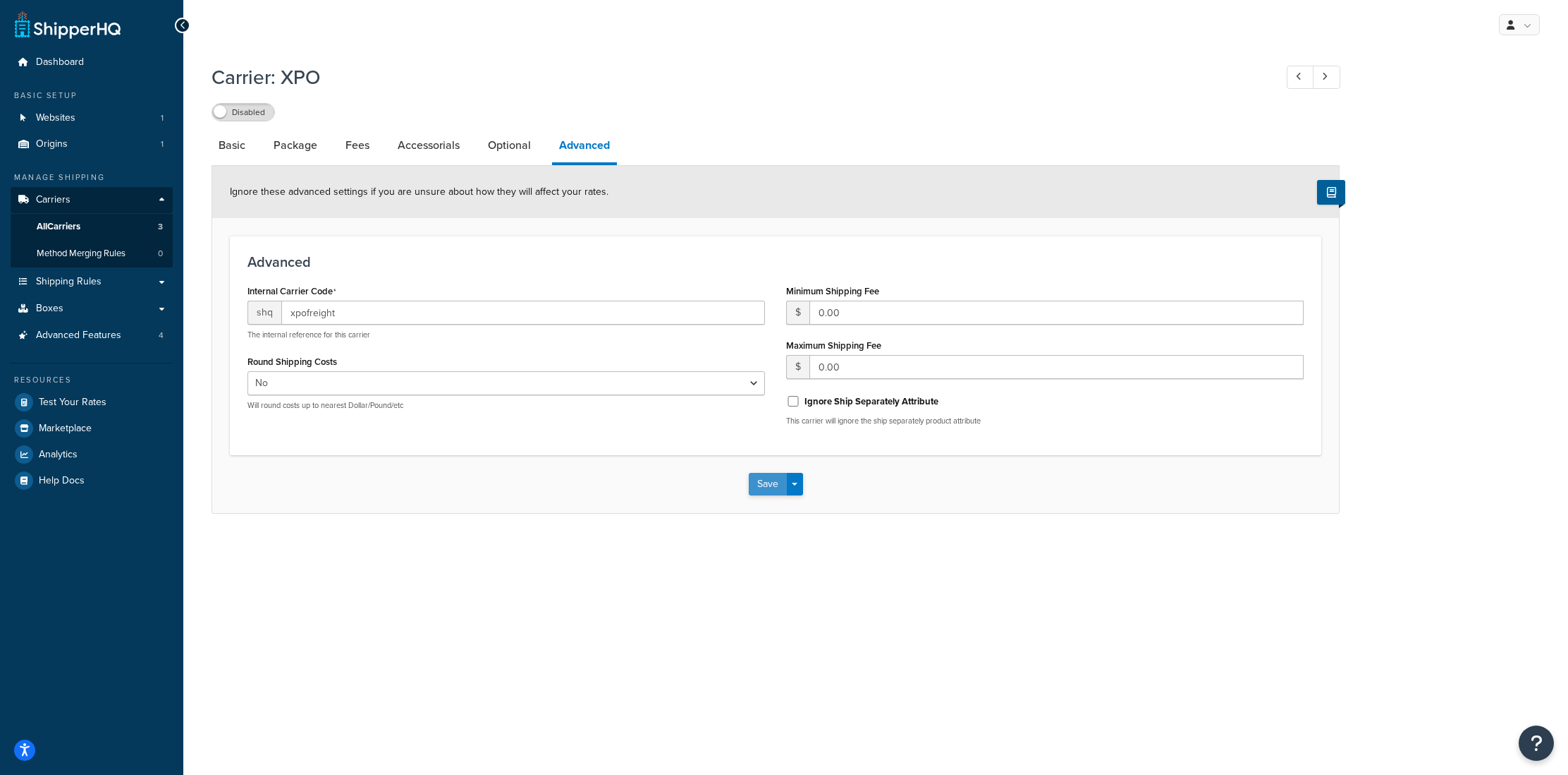
click at [760, 483] on button "Save" at bounding box center [767, 484] width 38 height 22
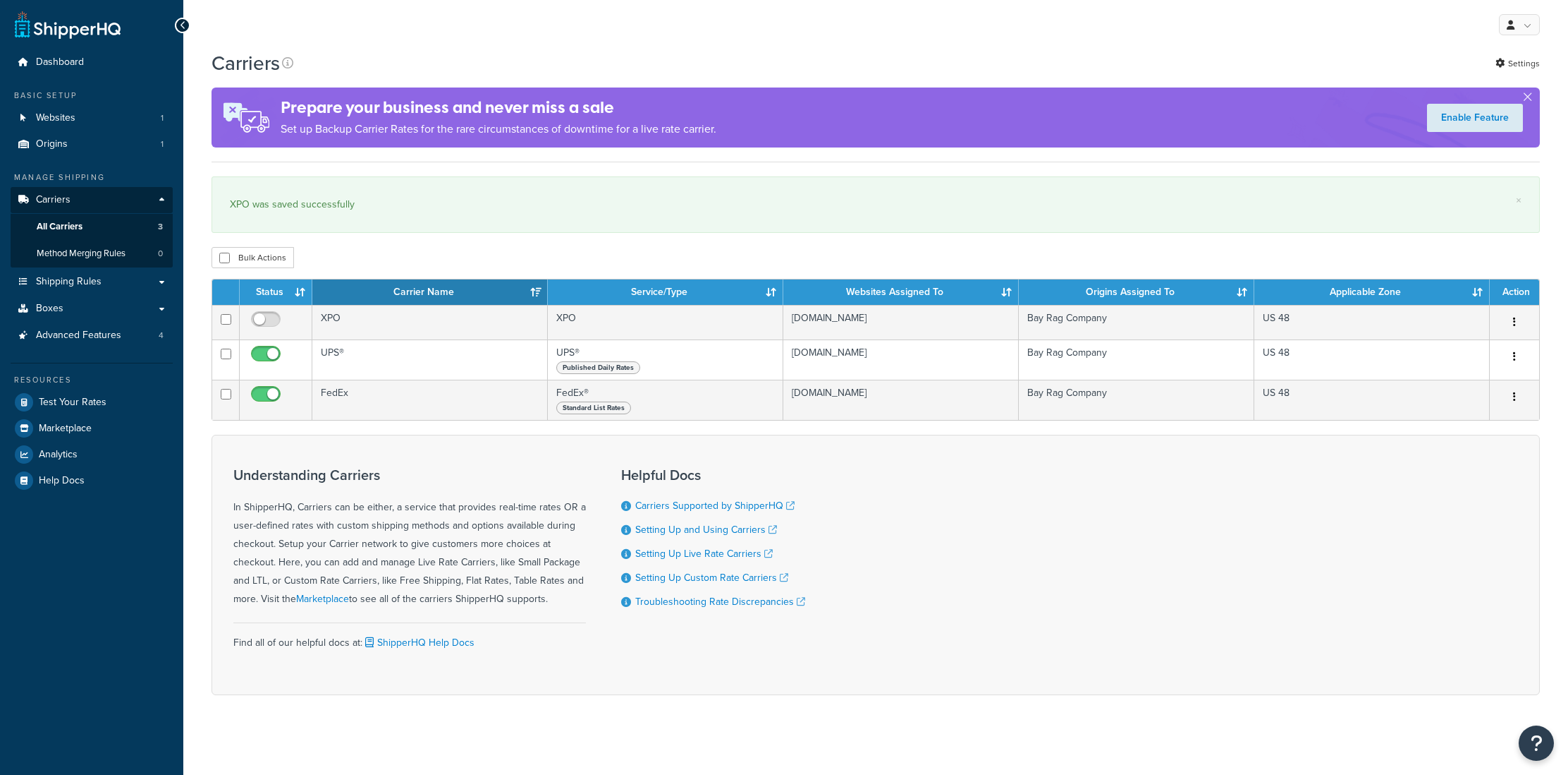
click at [238, 114] on img at bounding box center [246, 117] width 69 height 60
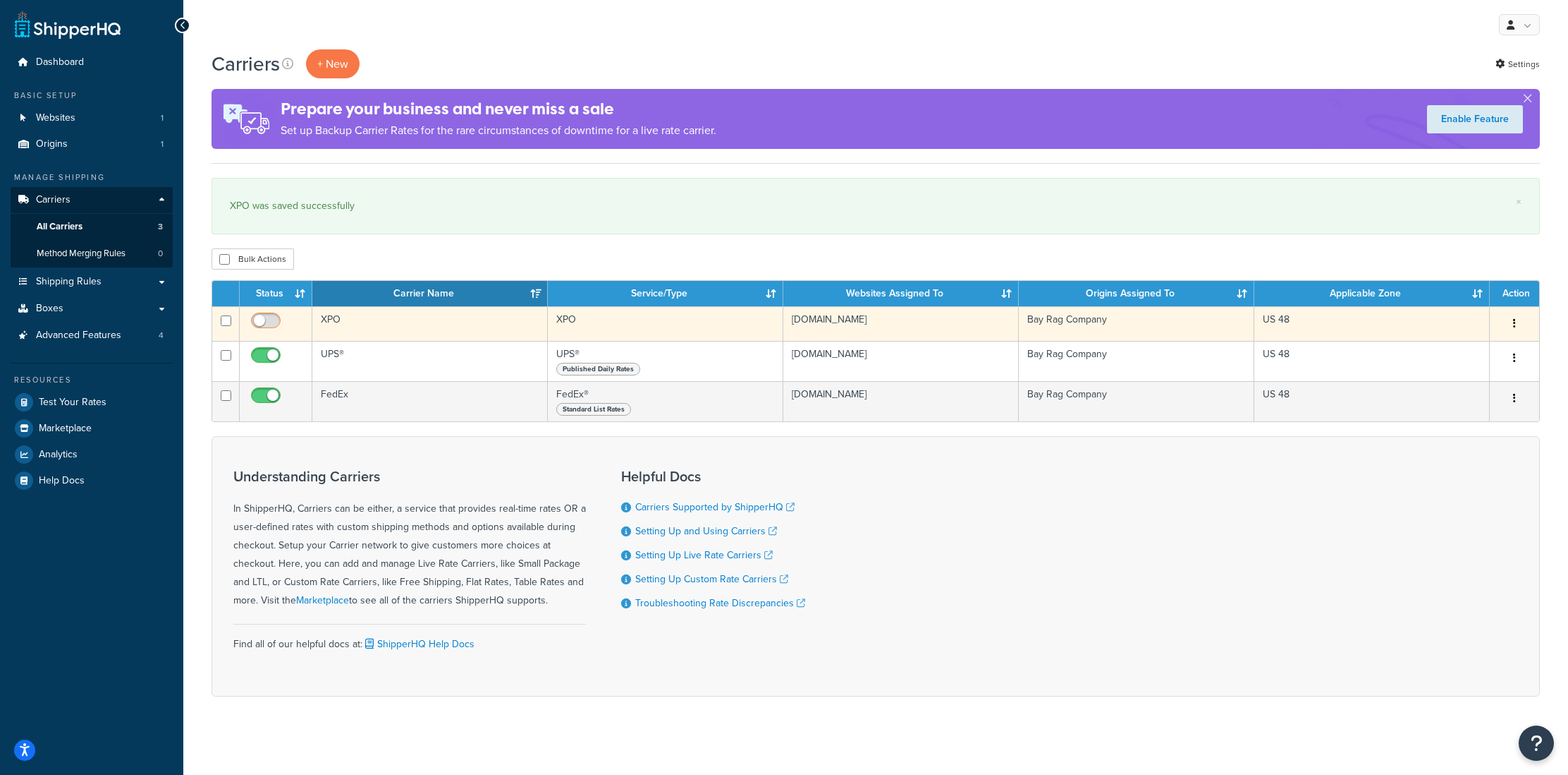
click at [264, 323] on input "checkbox" at bounding box center [268, 324] width 39 height 18
checkbox input "true"
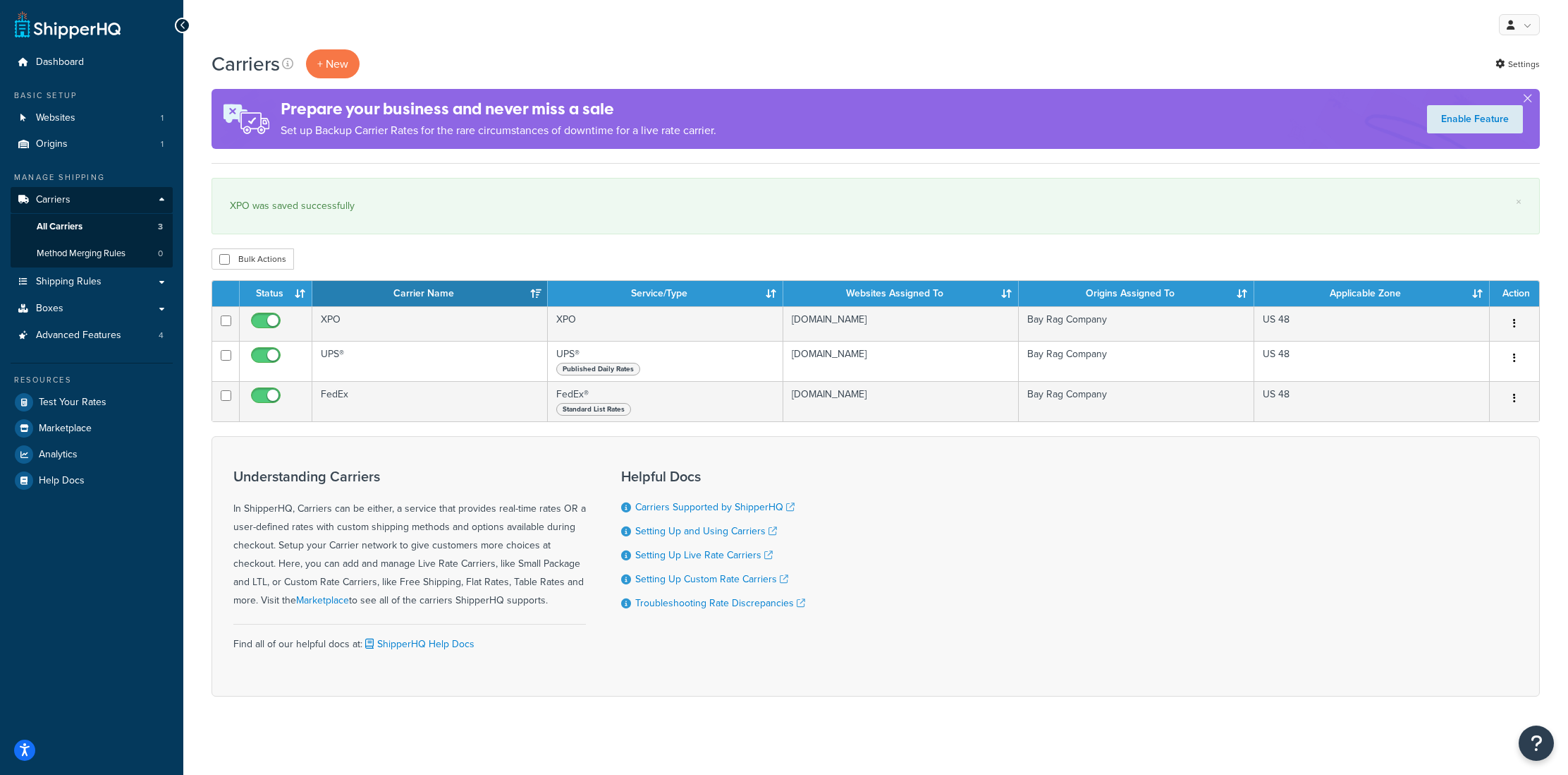
click at [472, 250] on div "Bulk Actions Duplicate Delete" at bounding box center [875, 259] width 1329 height 21
click at [81, 398] on span "Test Your Rates" at bounding box center [73, 402] width 68 height 12
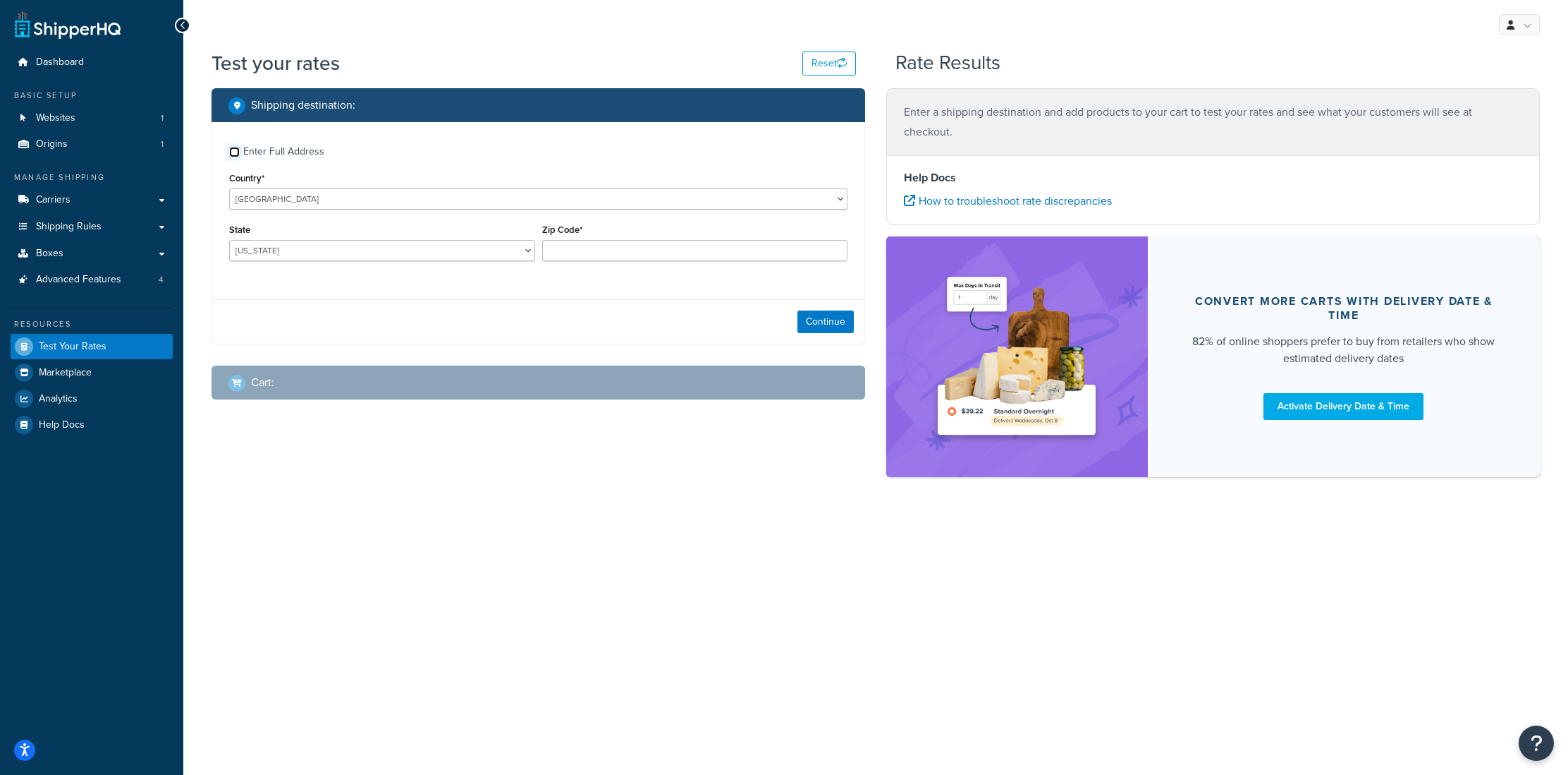
click at [233, 154] on input "Enter Full Address" at bounding box center [233, 152] width 10 height 10
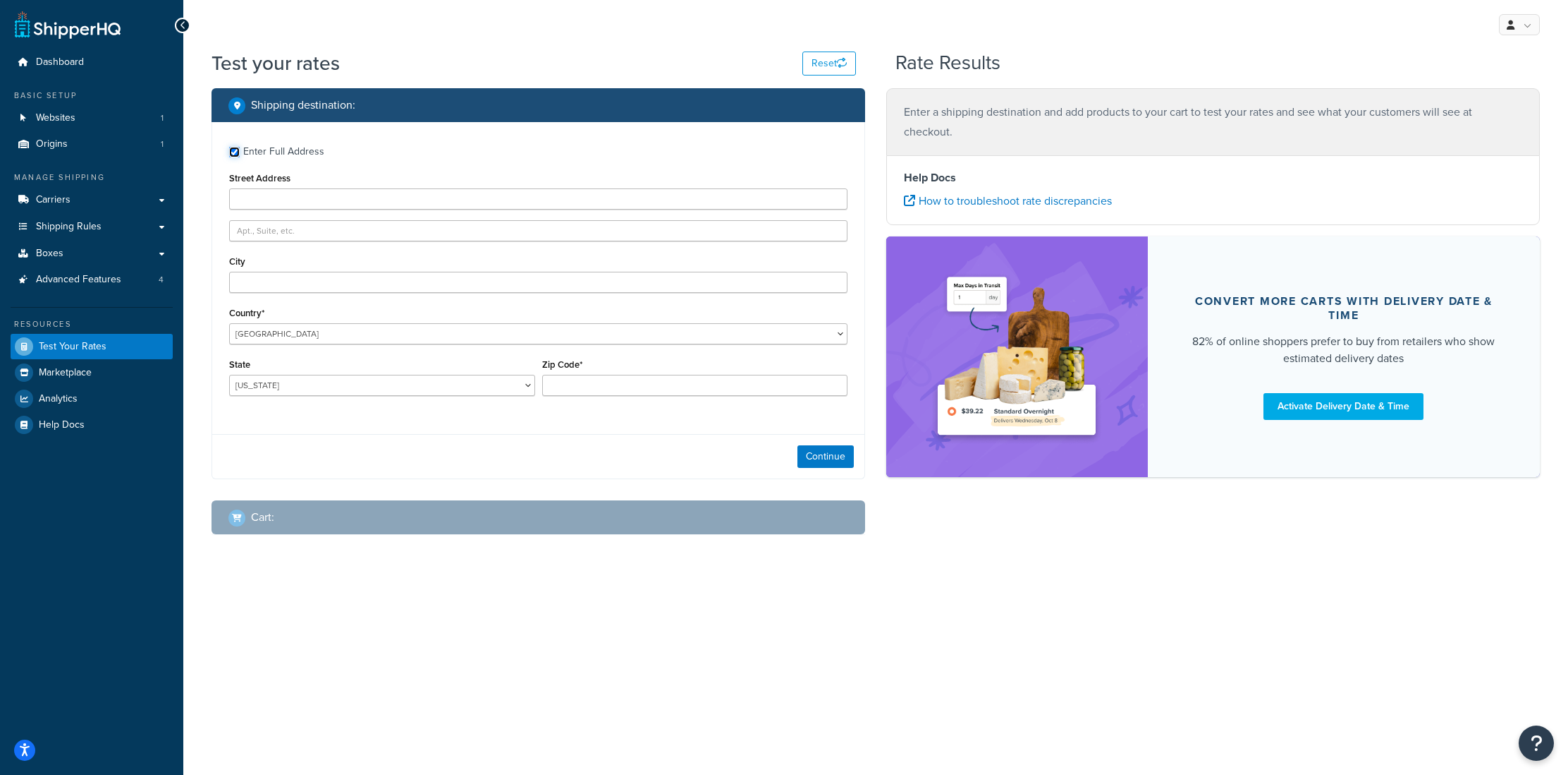
click at [233, 154] on input "Enter Full Address" at bounding box center [233, 152] width 10 height 10
checkbox input "false"
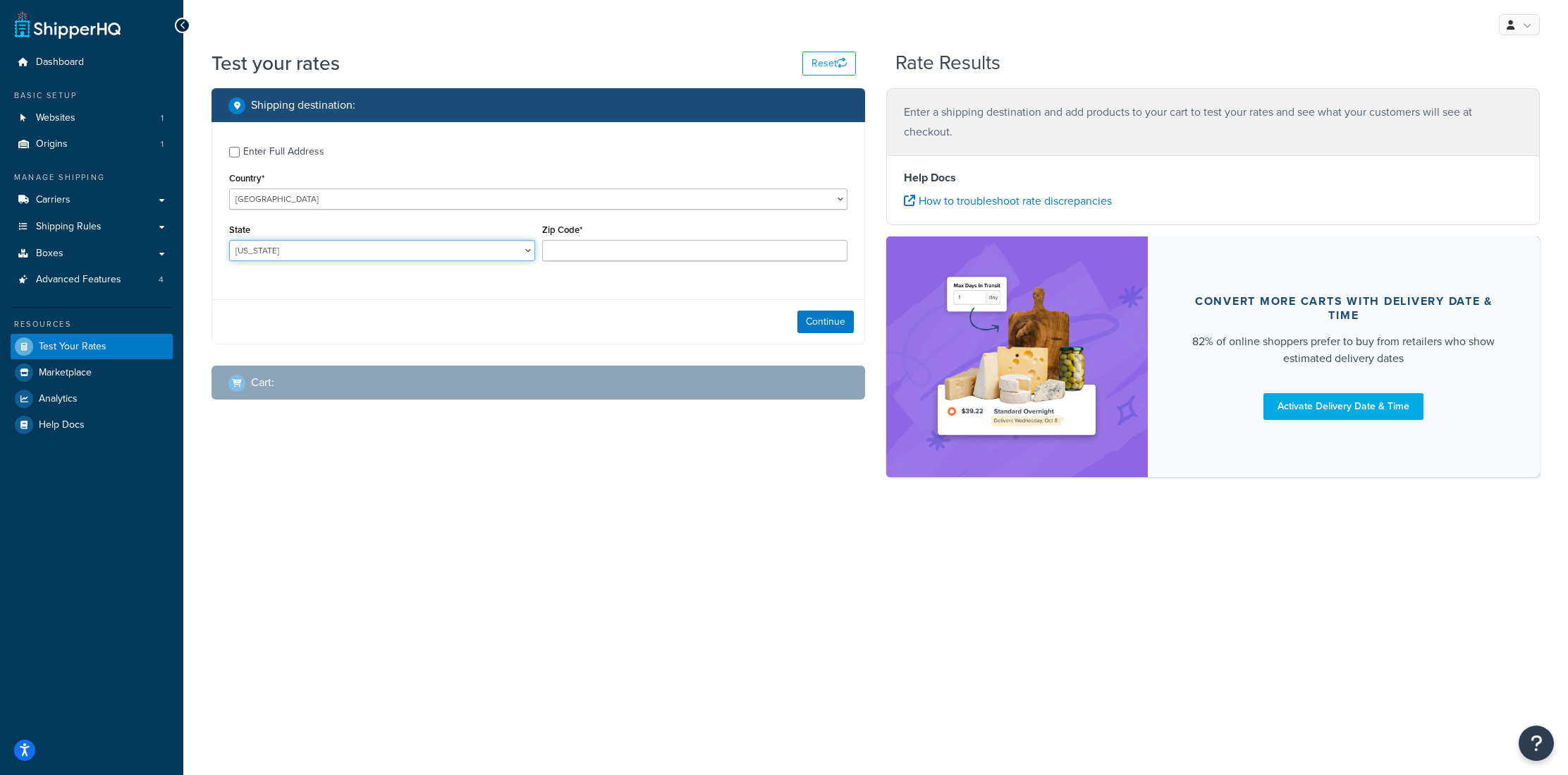
click at [372, 249] on select "[US_STATE] [US_STATE] [US_STATE] [US_STATE] [US_STATE] Armed Forces Americas Ar…" at bounding box center [381, 250] width 306 height 21
click at [267, 256] on select "[US_STATE] [US_STATE] [US_STATE] [US_STATE] [US_STATE] Armed Forces Americas Ar…" at bounding box center [381, 250] width 306 height 21
click at [229, 241] on select "[US_STATE] [US_STATE] [US_STATE] [US_STATE] [US_STATE] Armed Forces Americas Ar…" at bounding box center [381, 250] width 306 height 21
click at [299, 261] on select "[US_STATE] [US_STATE] [US_STATE] [US_STATE] [US_STATE] Armed Forces Americas Ar…" at bounding box center [381, 250] width 306 height 21
select select "[GEOGRAPHIC_DATA]"
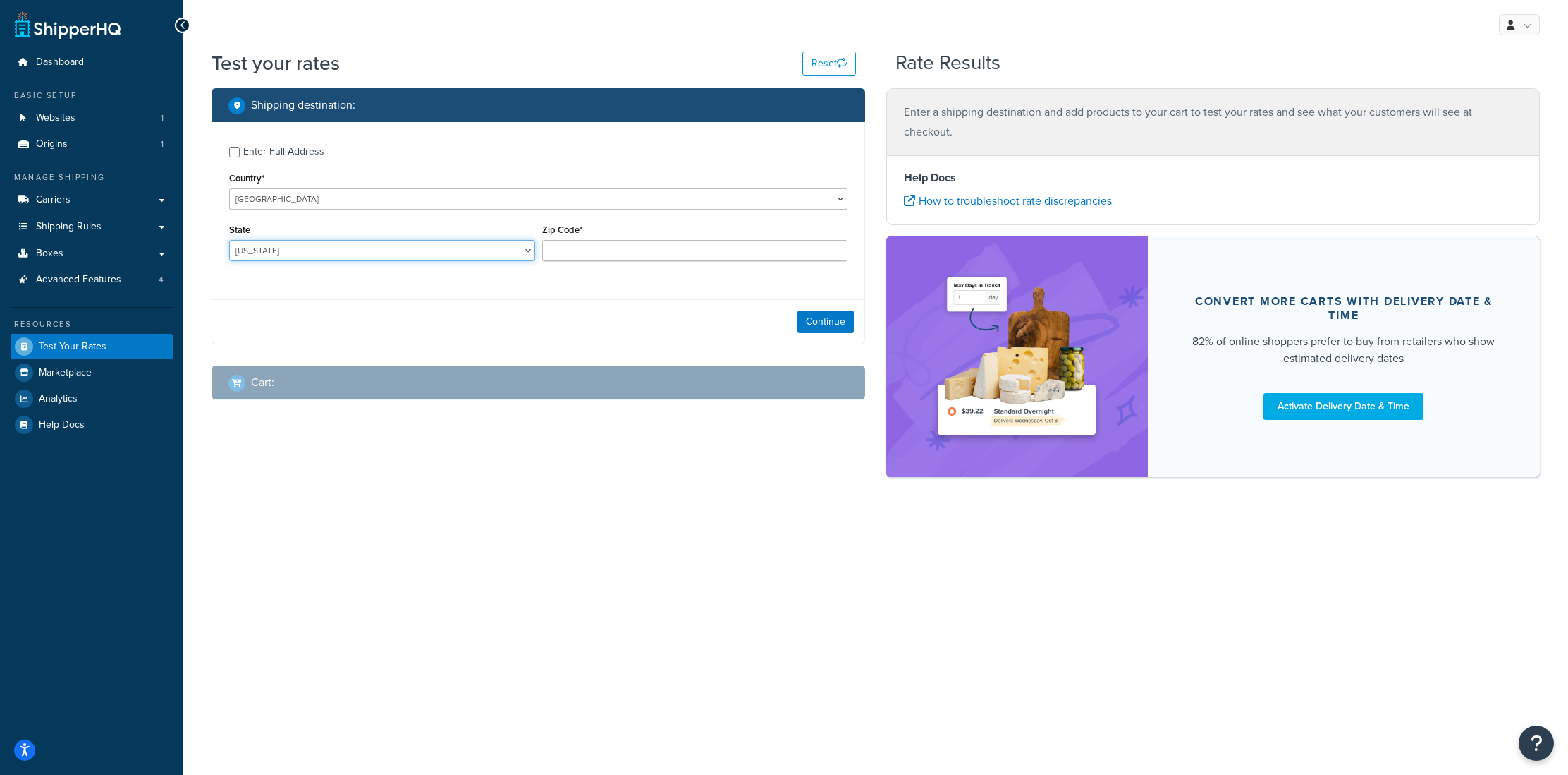
click at [229, 241] on select "[US_STATE] [US_STATE] [US_STATE] [US_STATE] [US_STATE] Armed Forces Americas Ar…" at bounding box center [381, 250] width 306 height 21
click at [553, 246] on input "Zip Code*" at bounding box center [695, 250] width 306 height 21
paste input "77041"
type input "77041"
click at [813, 323] on button "Continue" at bounding box center [826, 322] width 57 height 22
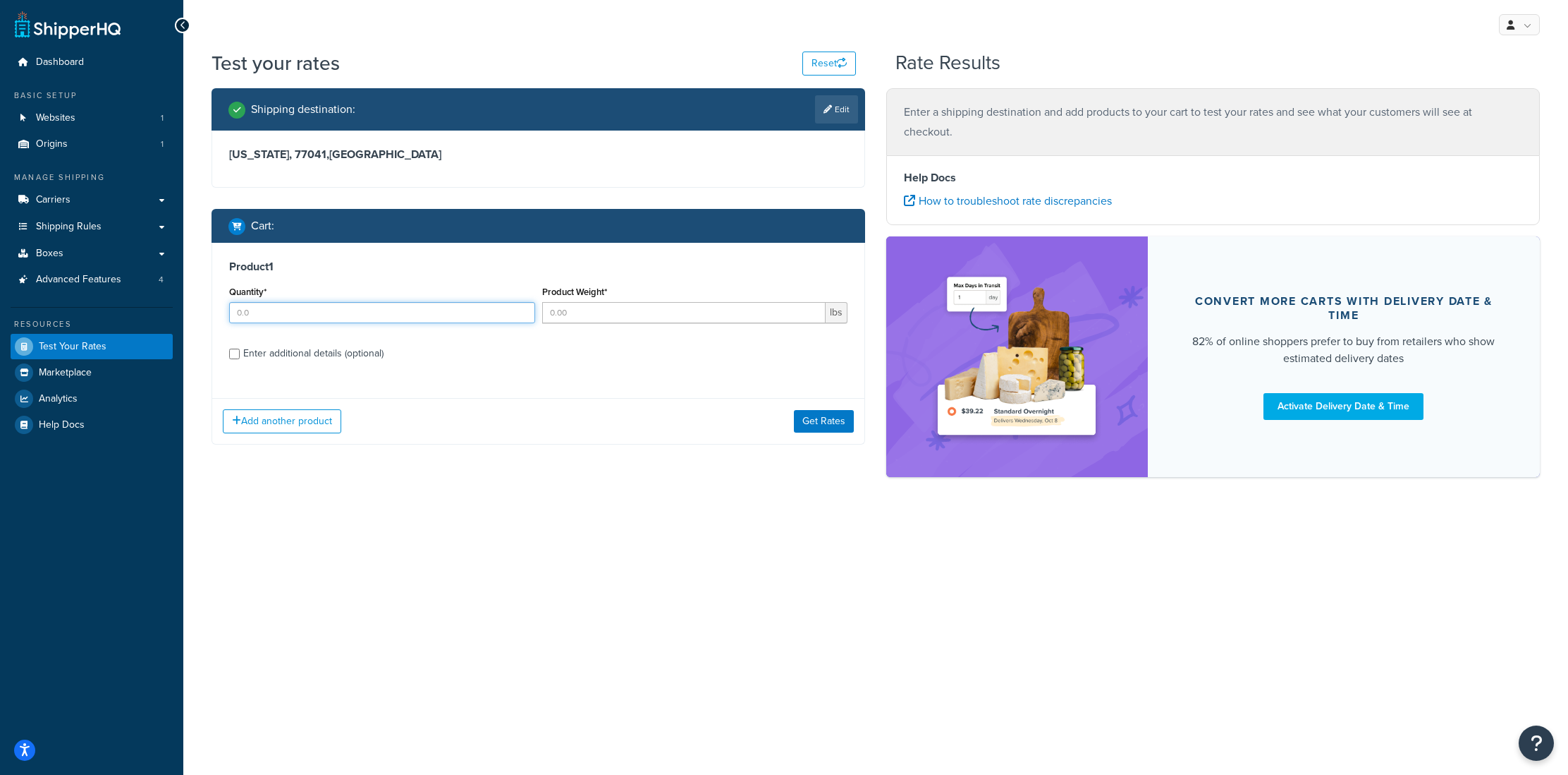
click at [330, 321] on input "Quantity*" at bounding box center [381, 313] width 306 height 21
type input "16"
click at [588, 312] on input "Product Weight*" at bounding box center [684, 313] width 285 height 21
type input "800"
click at [233, 352] on input "Enter additional details (optional)" at bounding box center [233, 354] width 10 height 10
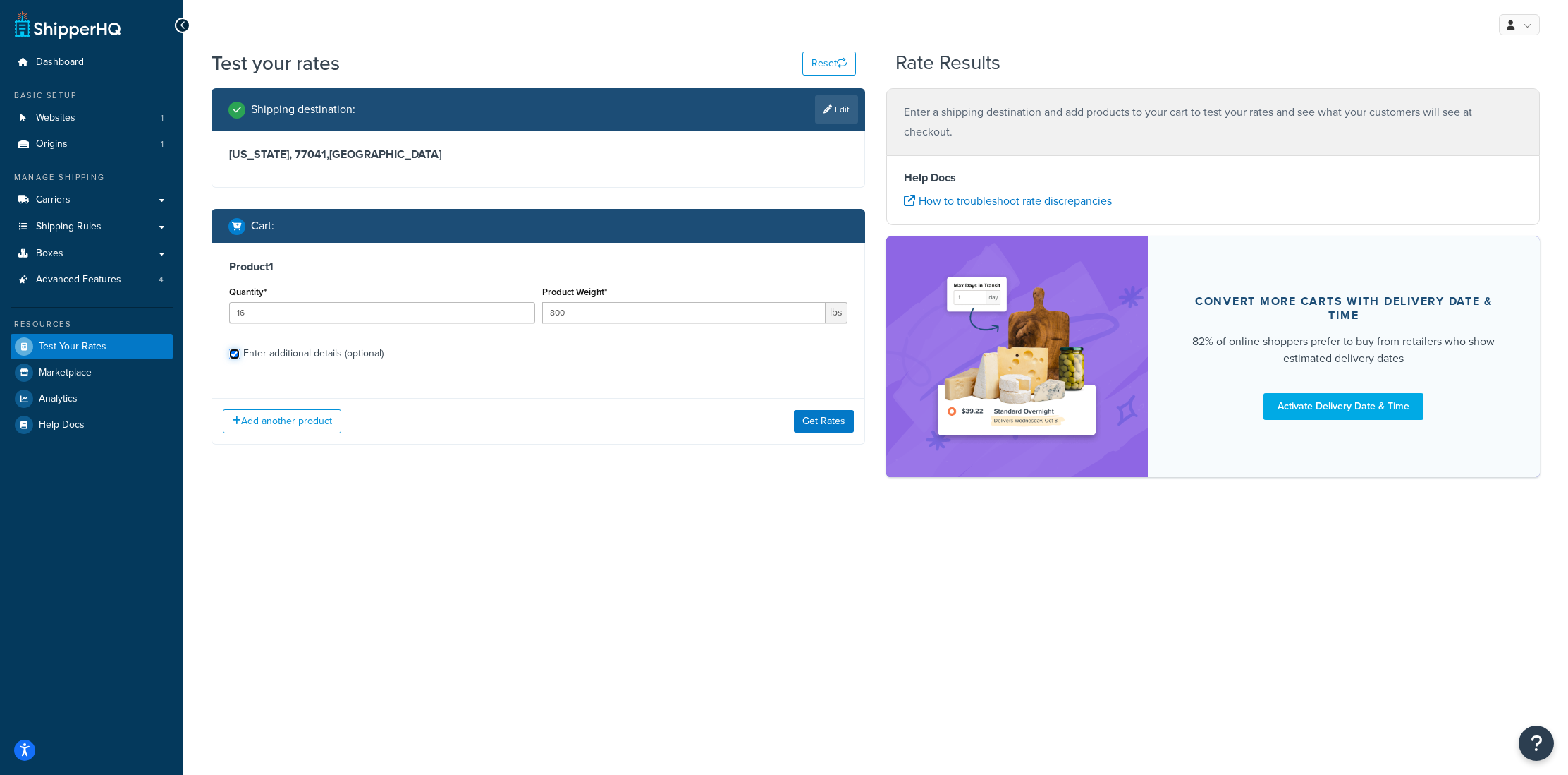
checkbox input "true"
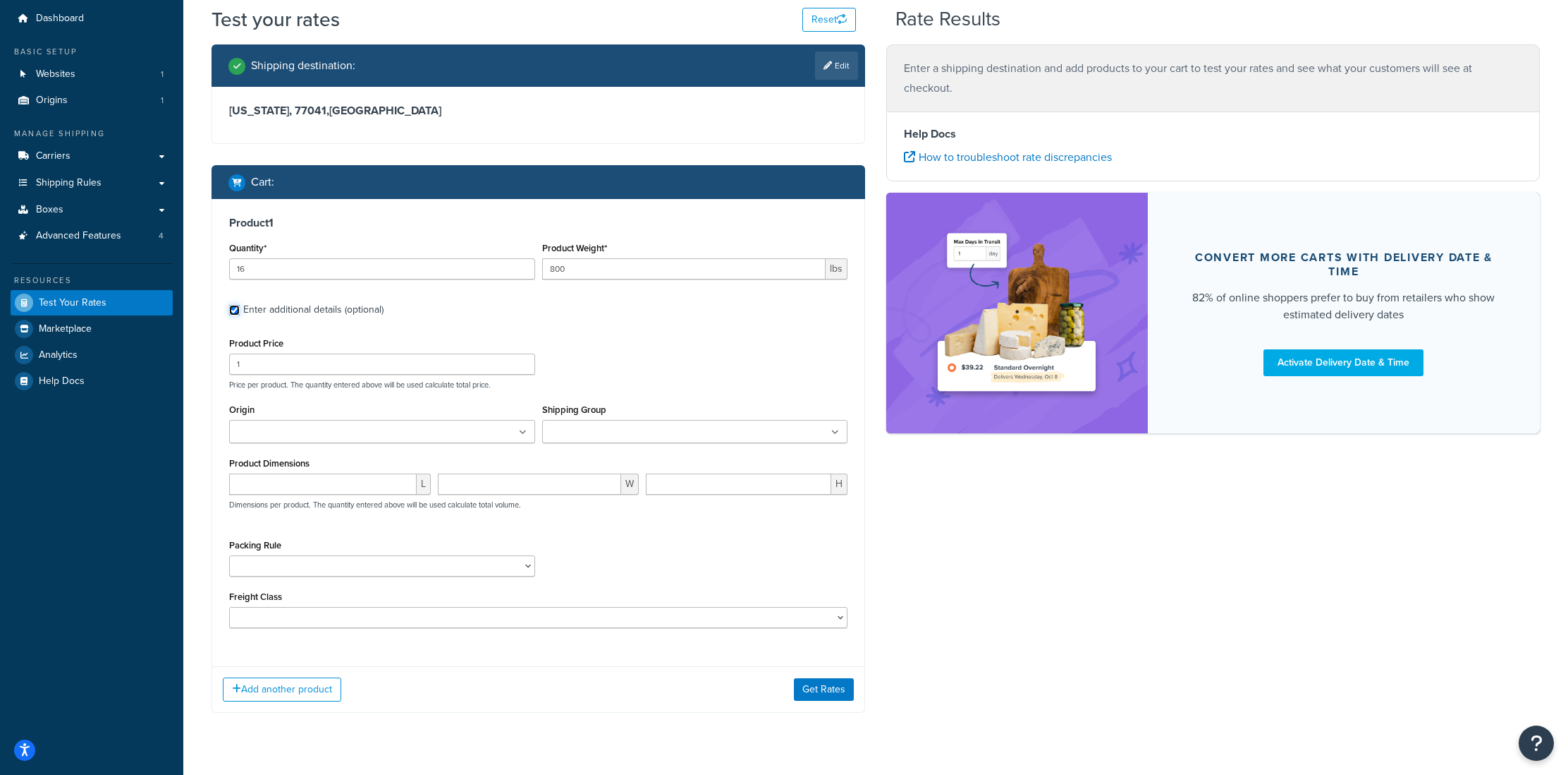
scroll to position [46, 0]
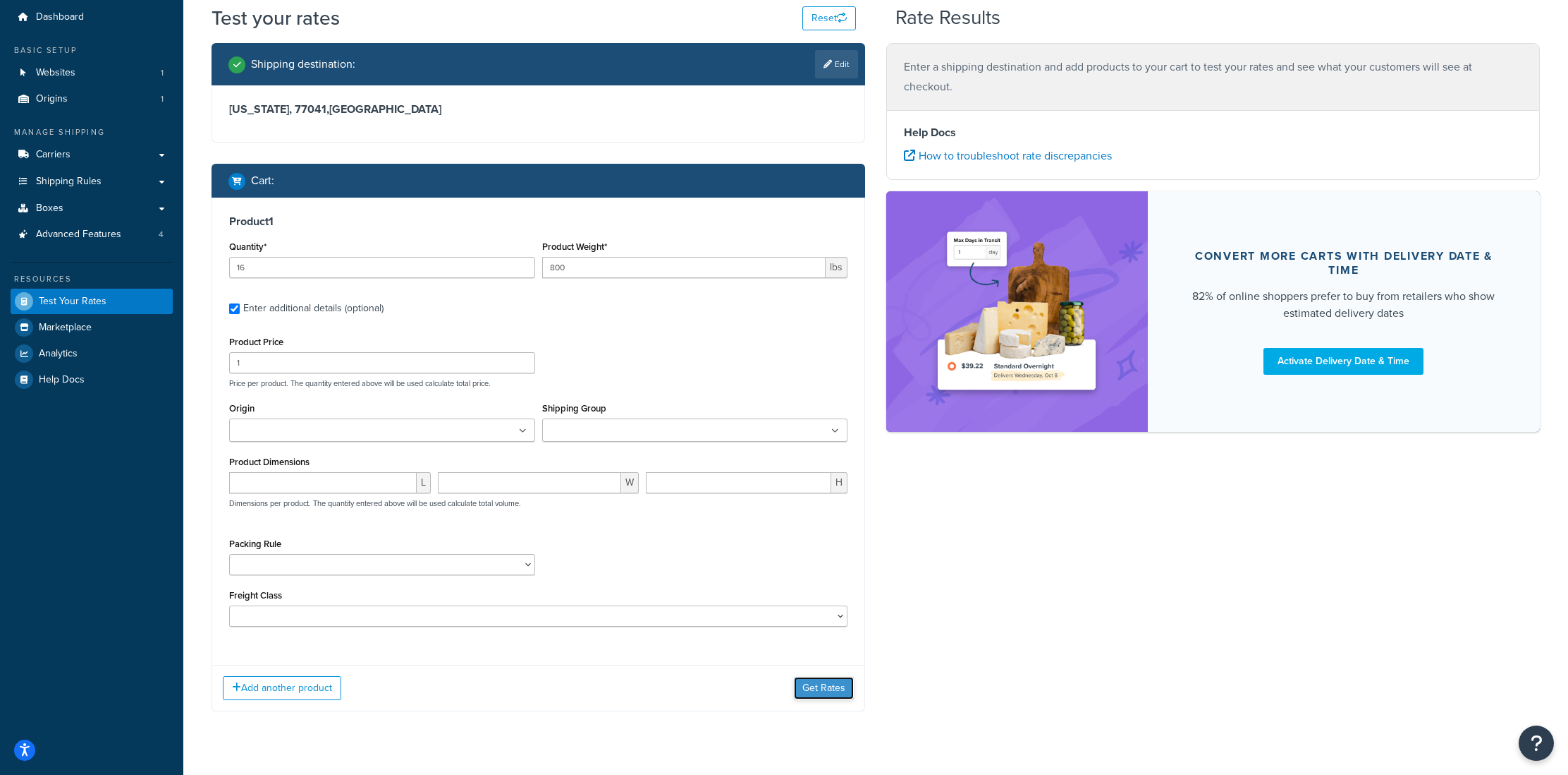
click at [829, 695] on button "Get Rates" at bounding box center [824, 688] width 60 height 22
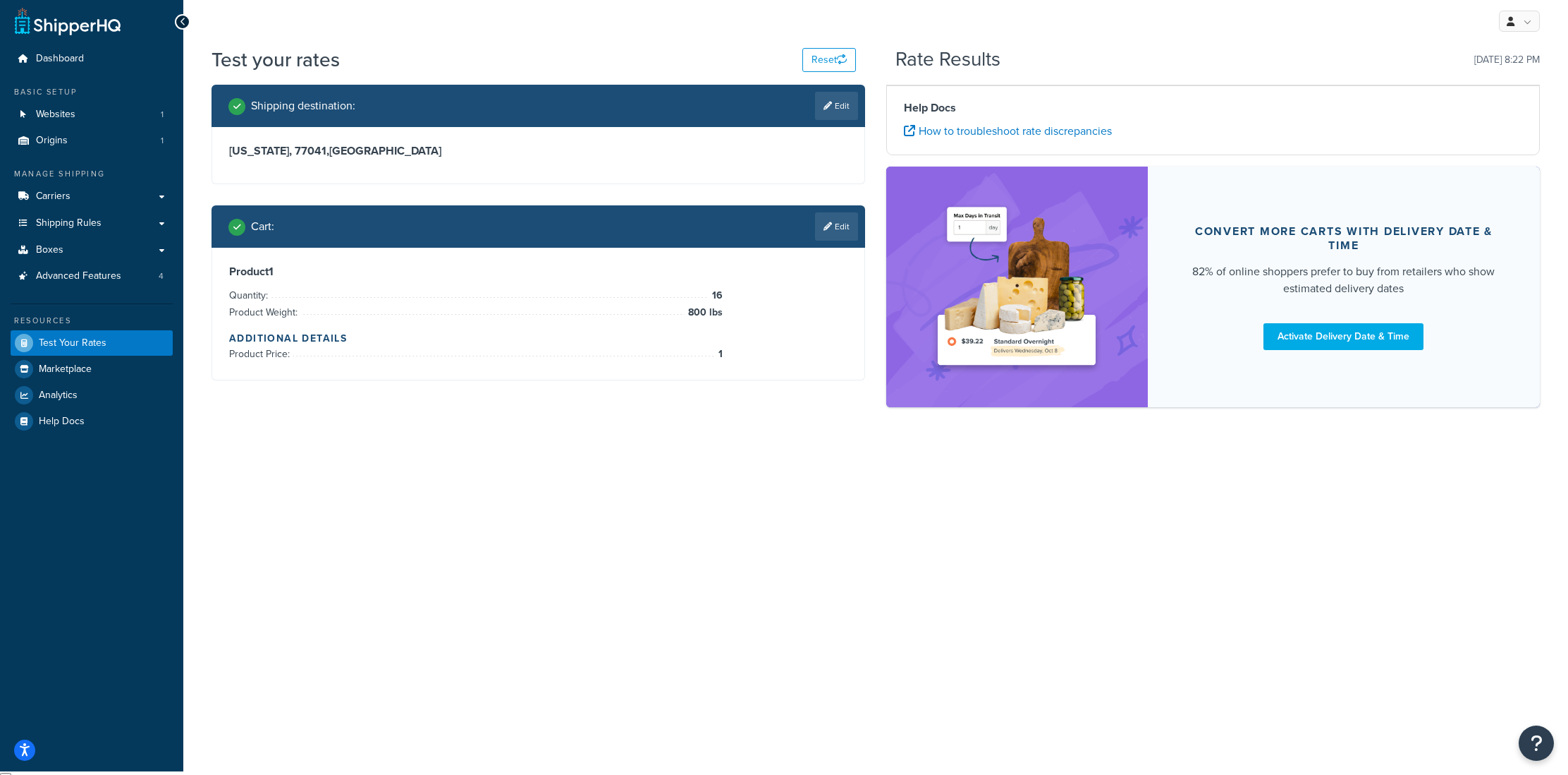
scroll to position [0, 0]
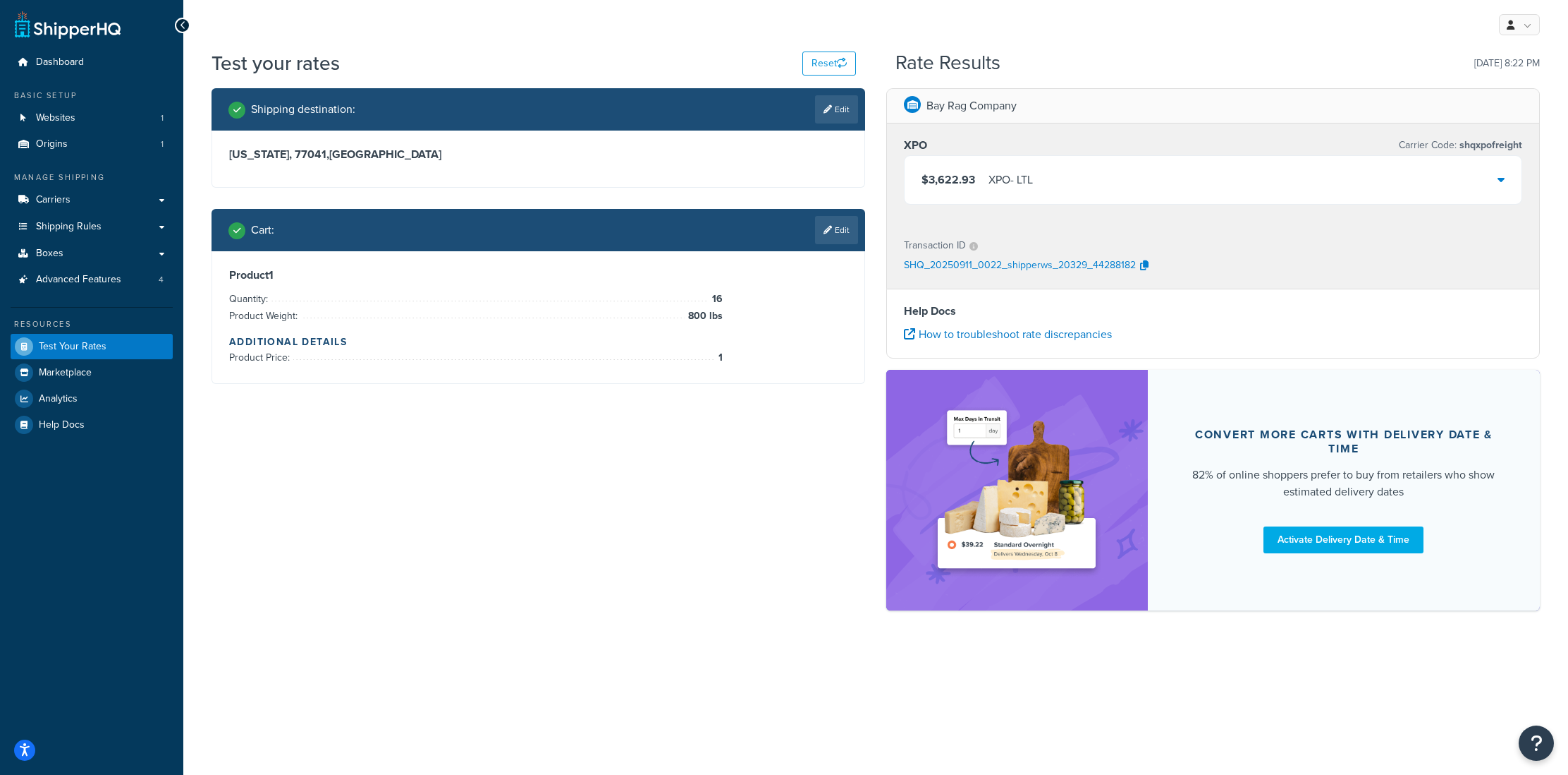
click at [1116, 184] on div "$3,622.93 XPO - LTL" at bounding box center [1213, 180] width 617 height 48
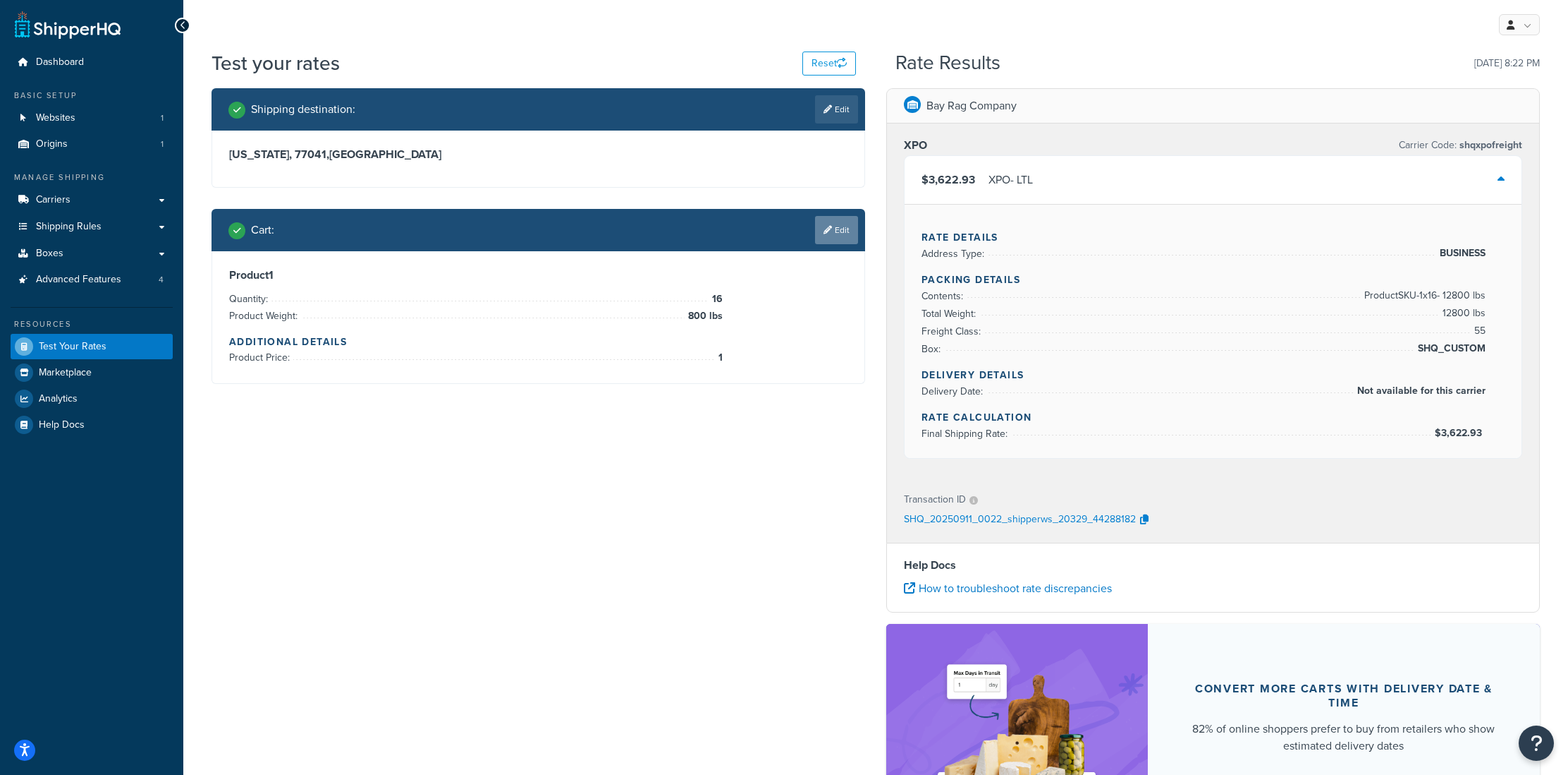
click at [831, 228] on link "Edit" at bounding box center [837, 230] width 43 height 28
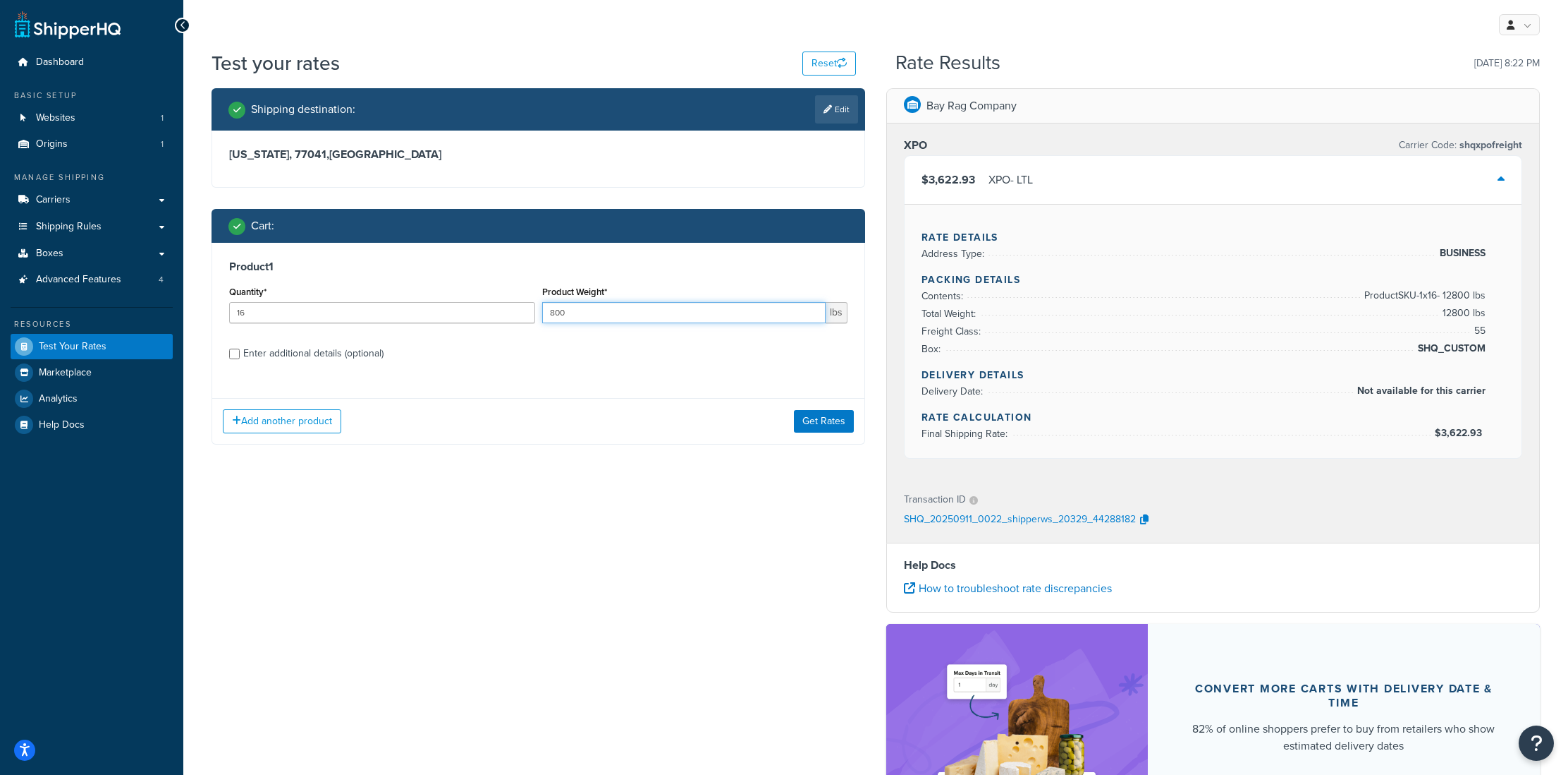
click at [588, 316] on input "800" at bounding box center [684, 313] width 285 height 21
type input "8"
type input "50"
click at [684, 500] on div "Shipping destination : Edit [US_STATE], 77041 , [GEOGRAPHIC_DATA] Cart : Produc…" at bounding box center [875, 483] width 1349 height 790
click at [812, 422] on button "Get Rates" at bounding box center [824, 421] width 60 height 22
